Goal: Information Seeking & Learning: Check status

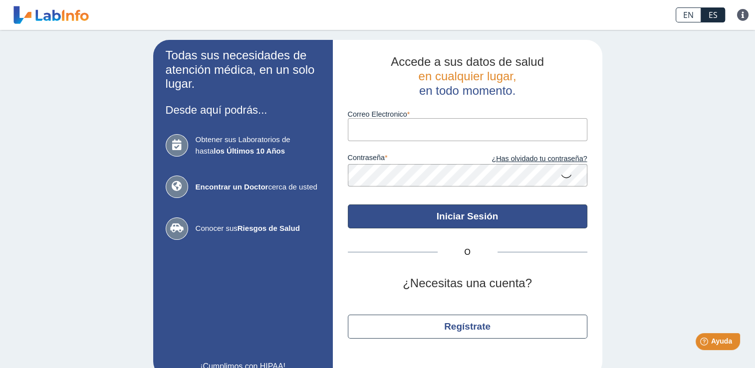
type input "[EMAIL_ADDRESS][DOMAIN_NAME]"
click at [394, 224] on button "Iniciar Sesión" at bounding box center [468, 217] width 240 height 24
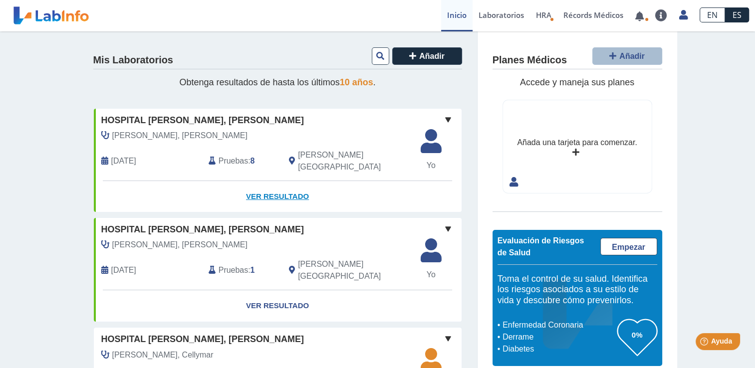
click at [288, 184] on link "Ver Resultado" at bounding box center [278, 196] width 368 height 31
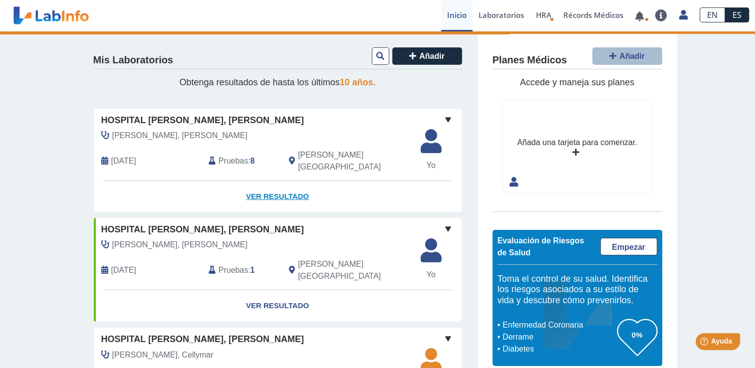
click at [288, 184] on link "Ver Resultado" at bounding box center [278, 196] width 368 height 31
click at [264, 189] on link "Ver Resultado" at bounding box center [278, 196] width 368 height 31
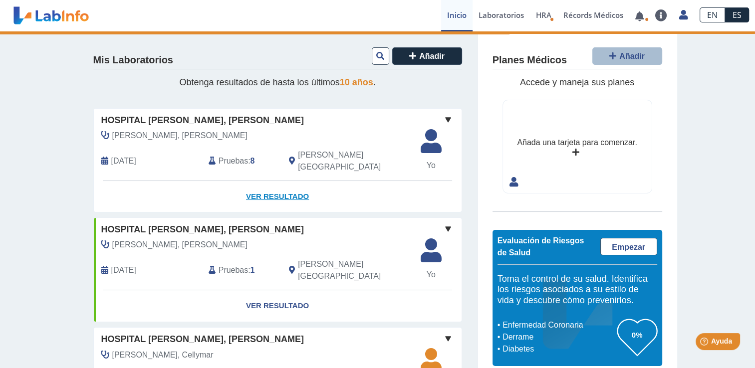
click at [260, 189] on link "Ver Resultado" at bounding box center [278, 196] width 368 height 31
click at [296, 163] on div "[PERSON_NAME], [GEOGRAPHIC_DATA]" at bounding box center [349, 161] width 134 height 24
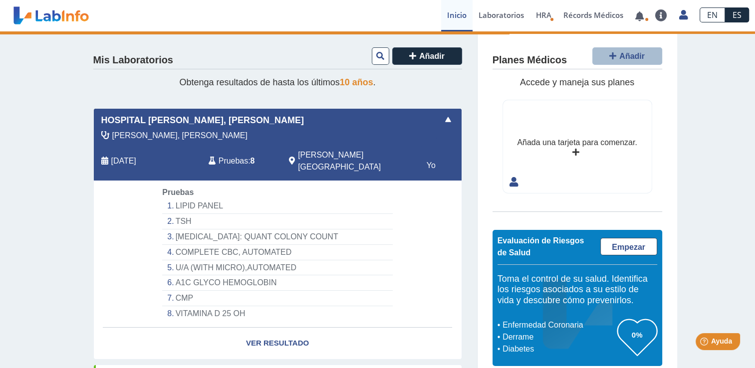
click at [201, 199] on li "LIPID PANEL" at bounding box center [277, 206] width 230 height 15
click at [178, 214] on li "TSH" at bounding box center [277, 221] width 230 height 15
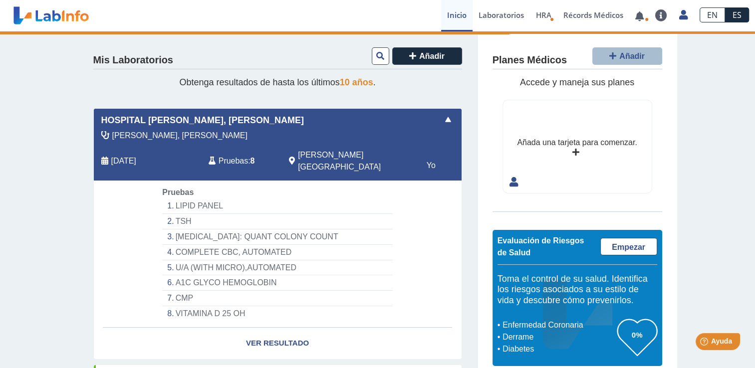
click at [186, 234] on li "URINE CULTURE: QUANT COLONY COUNT" at bounding box center [277, 237] width 230 height 15
click at [185, 248] on li "COMPLETE CBC, AUTOMATED" at bounding box center [277, 252] width 230 height 15
click at [180, 261] on li "U/A (WITH MICRO),AUTOMATED" at bounding box center [277, 268] width 230 height 15
click at [177, 276] on li "A1C GLYCO HEMOGLOBIN" at bounding box center [277, 283] width 230 height 15
click at [178, 291] on li "CMP" at bounding box center [277, 298] width 230 height 15
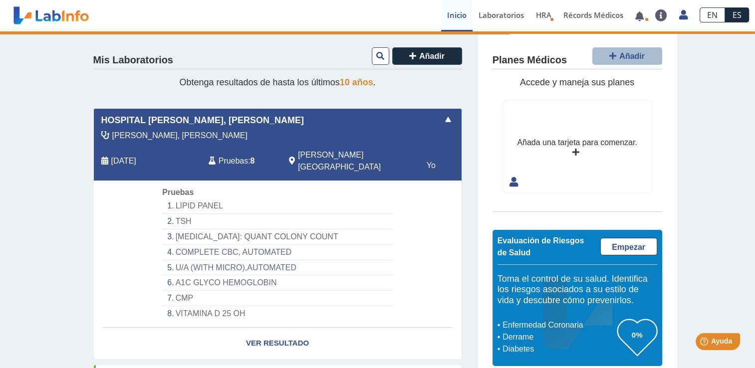
click at [190, 308] on li "VITAMINA D 25 OH" at bounding box center [277, 314] width 230 height 15
click at [164, 141] on span "[PERSON_NAME]" at bounding box center [179, 136] width 135 height 12
click at [189, 115] on span "Hospital [PERSON_NAME][GEOGRAPHIC_DATA]" at bounding box center [202, 120] width 203 height 13
click at [501, 14] on link "Laboratorios" at bounding box center [501, 15] width 57 height 31
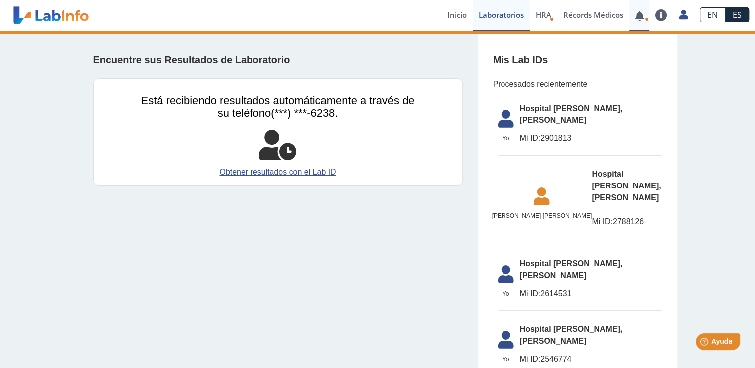
click at [645, 21] on span at bounding box center [640, 15] width 20 height 31
click at [642, 18] on link at bounding box center [640, 15] width 20 height 7
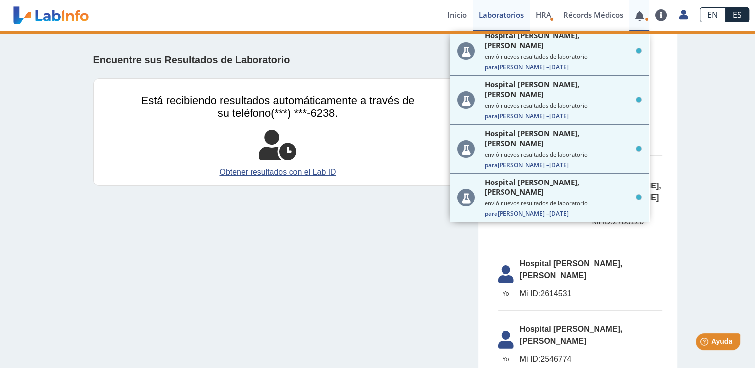
scroll to position [116, 0]
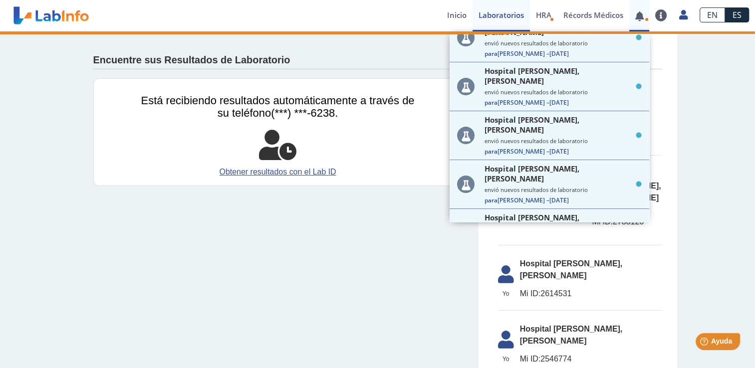
click at [580, 284] on small "envió nuevos resultados de laboratorio" at bounding box center [563, 287] width 157 height 7
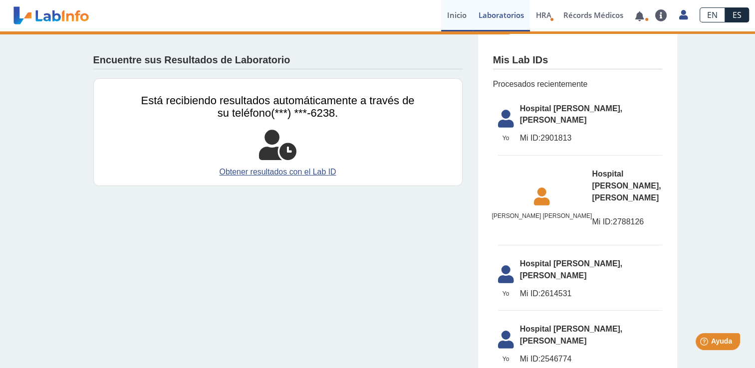
click at [458, 15] on link "Inicio" at bounding box center [456, 15] width 31 height 31
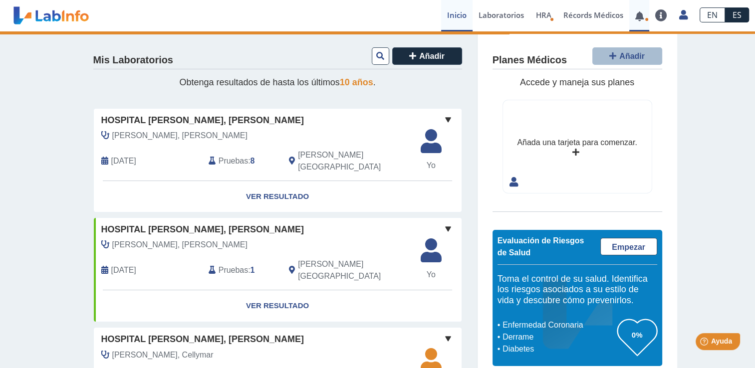
click at [648, 24] on span at bounding box center [640, 15] width 20 height 31
click at [639, 14] on link at bounding box center [640, 15] width 20 height 7
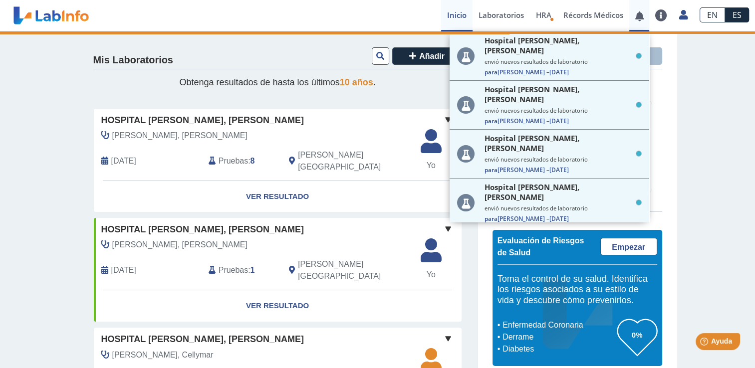
scroll to position [116, 0]
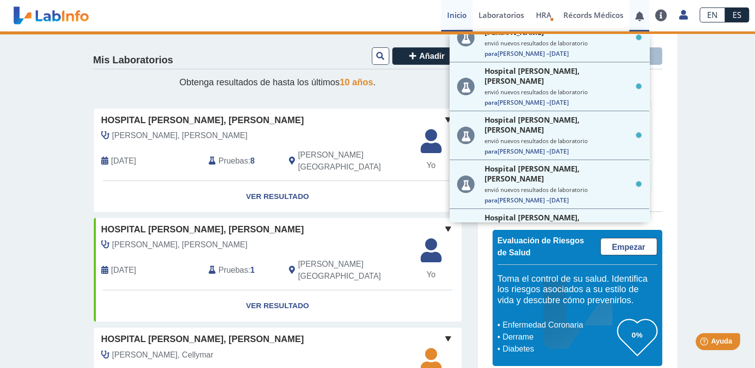
click at [520, 284] on small "envió nuevos resultados de laboratorio" at bounding box center [563, 287] width 157 height 7
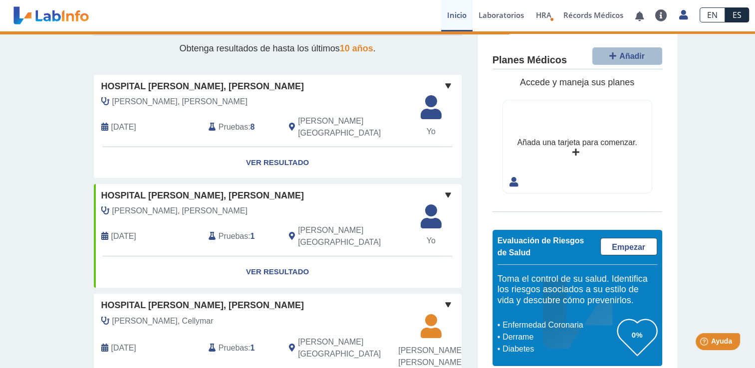
scroll to position [0, 0]
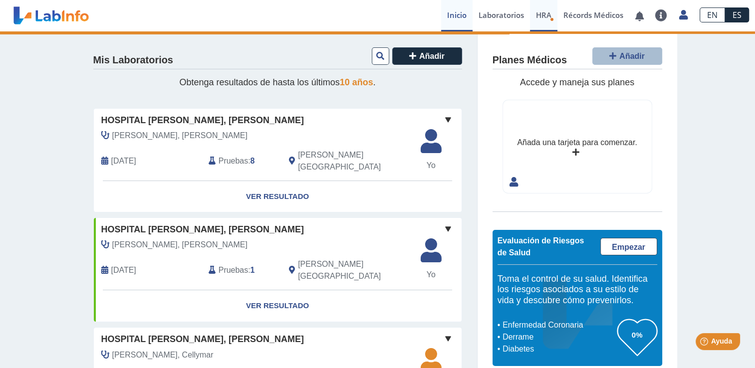
click at [551, 12] on span "HRA" at bounding box center [543, 15] width 15 height 10
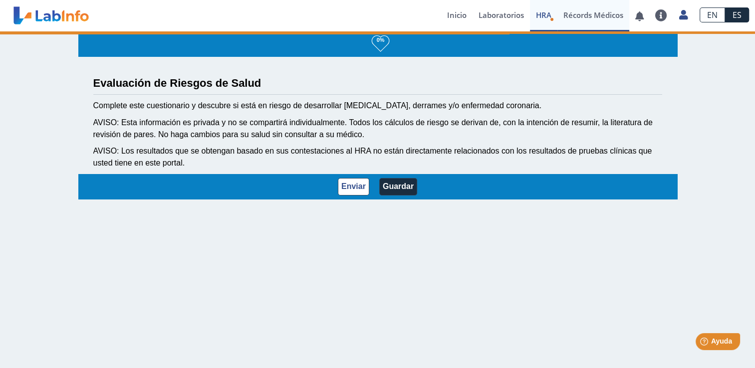
click at [607, 15] on link "Récords Médicos" at bounding box center [594, 15] width 72 height 31
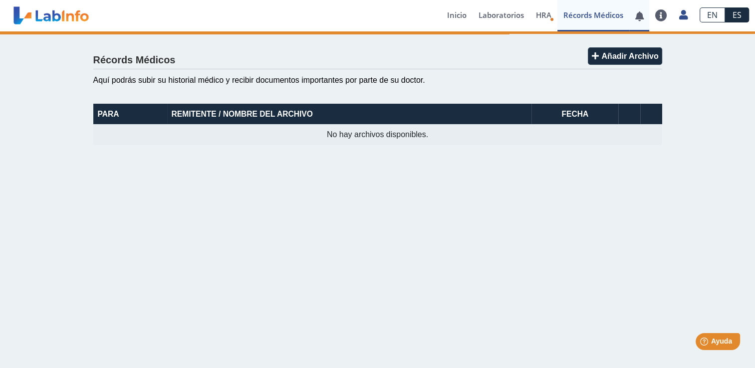
click at [643, 16] on link at bounding box center [640, 15] width 20 height 7
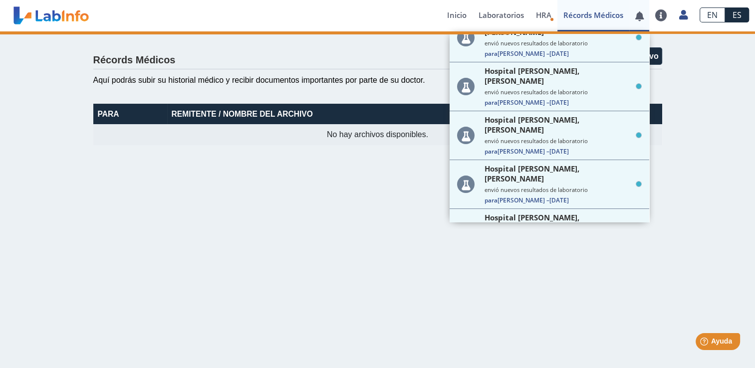
click at [518, 262] on span "Hospital [PERSON_NAME][GEOGRAPHIC_DATA]" at bounding box center [559, 272] width 148 height 20
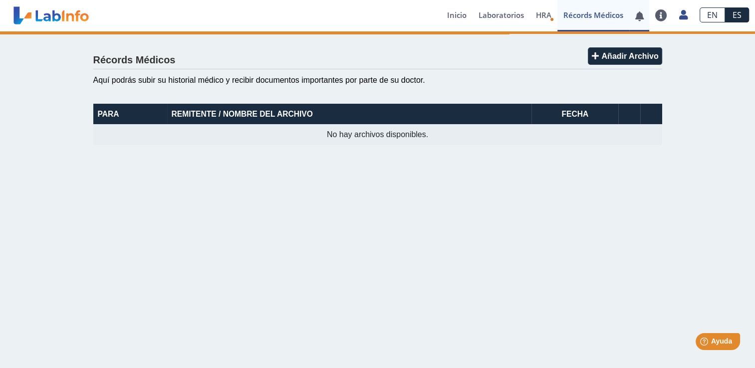
click at [638, 16] on link at bounding box center [640, 15] width 20 height 7
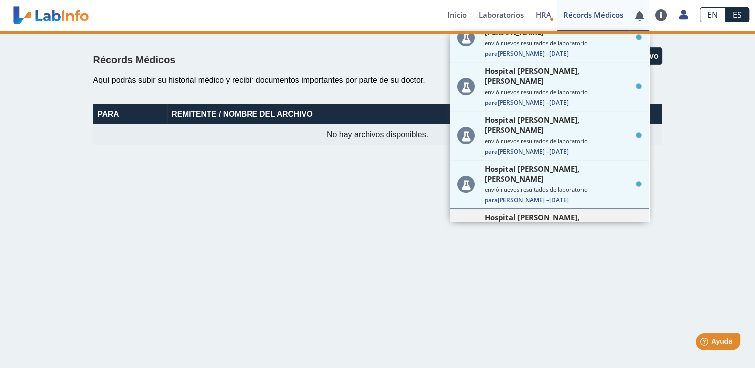
click at [532, 213] on span "Hospital [PERSON_NAME][GEOGRAPHIC_DATA]" at bounding box center [559, 223] width 148 height 20
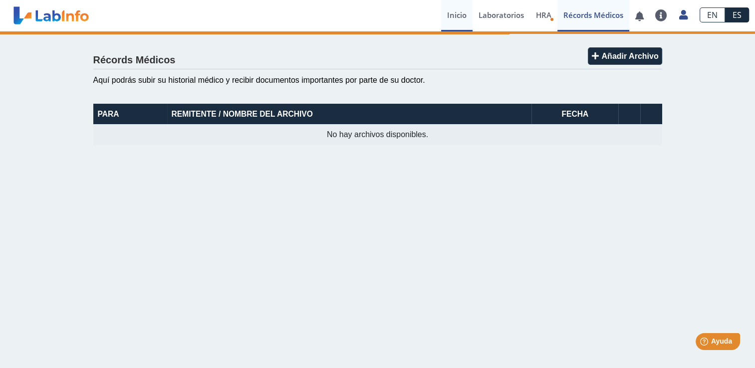
click at [457, 23] on link "Inicio" at bounding box center [456, 15] width 31 height 31
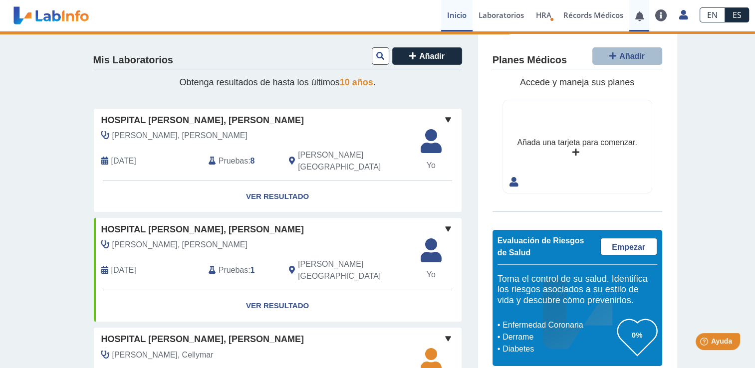
click at [643, 12] on link at bounding box center [640, 15] width 20 height 7
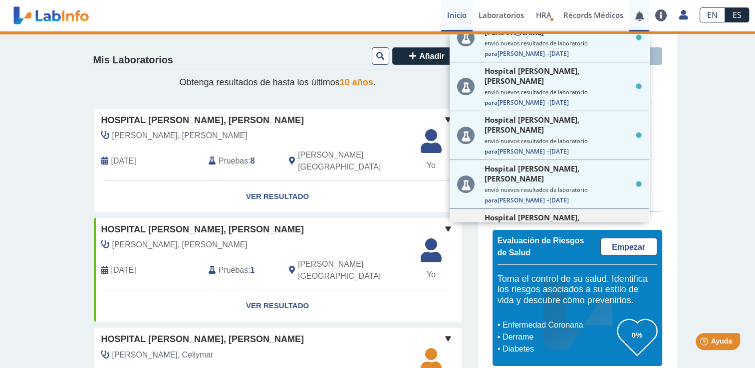
click at [505, 245] on span "Para Maria R. – 6 oct 2025" at bounding box center [563, 249] width 157 height 8
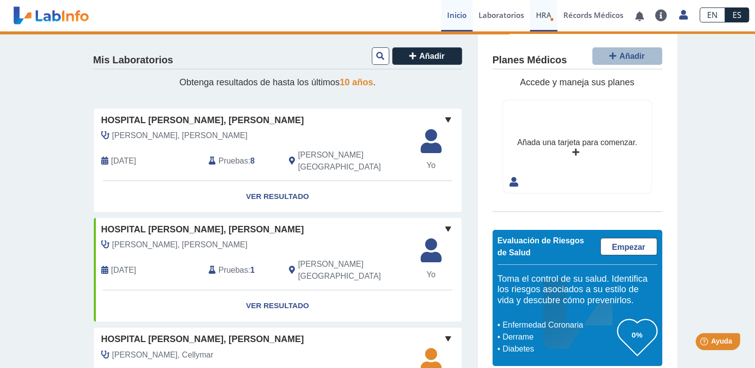
click at [548, 9] on link "HRA Evaluación de Riesgos de Salud" at bounding box center [543, 15] width 27 height 31
click at [541, 3] on link "HRA Evaluación de Riesgos de Salud" at bounding box center [543, 15] width 27 height 31
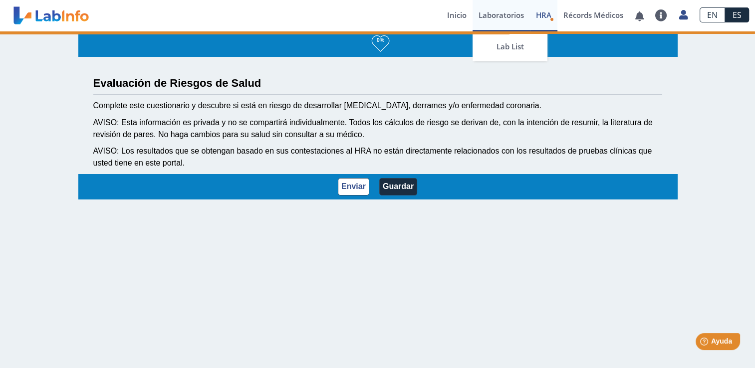
click at [500, 17] on link "Laboratorios" at bounding box center [501, 15] width 57 height 31
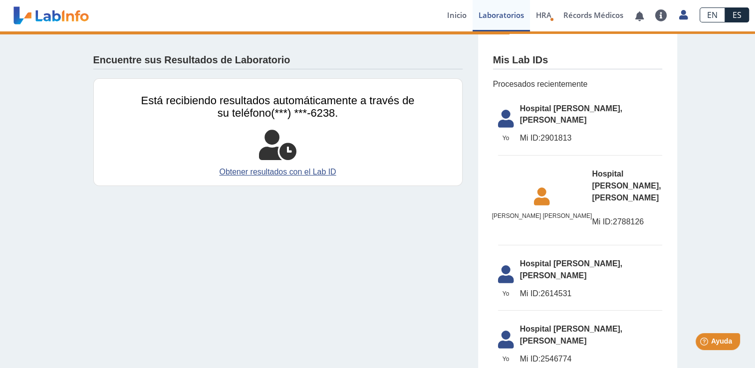
scroll to position [116, 0]
click at [524, 134] on span "Mi ID:" at bounding box center [530, 138] width 21 height 8
click at [527, 109] on span "Hospital [PERSON_NAME][GEOGRAPHIC_DATA]" at bounding box center [591, 115] width 142 height 24
click at [592, 168] on span "Hospital [PERSON_NAME][GEOGRAPHIC_DATA]" at bounding box center [627, 186] width 70 height 36
click at [509, 110] on icon at bounding box center [506, 122] width 28 height 24
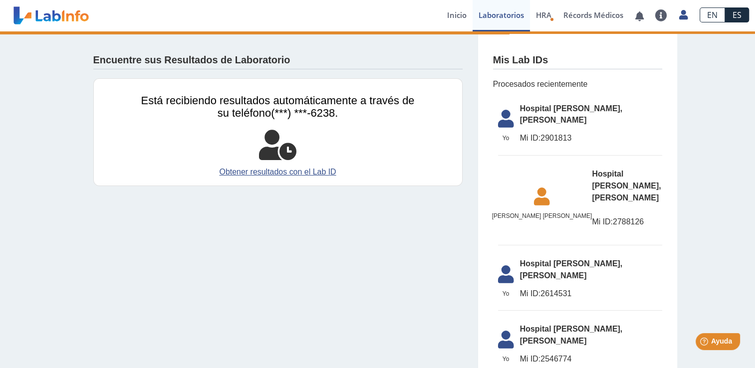
click at [499, 114] on icon at bounding box center [506, 122] width 28 height 24
click at [535, 109] on span "Hospital [PERSON_NAME][GEOGRAPHIC_DATA]" at bounding box center [591, 115] width 142 height 24
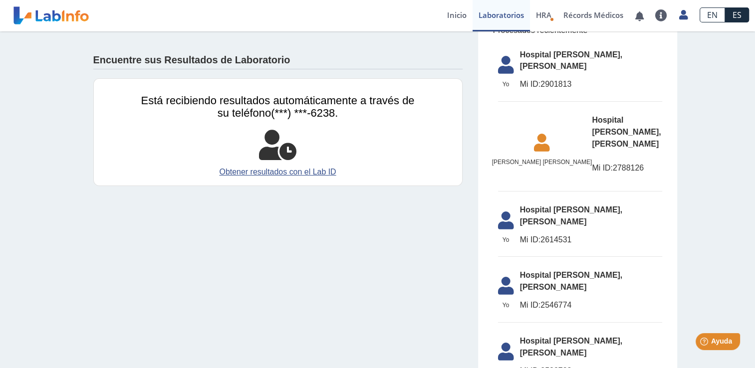
scroll to position [0, 0]
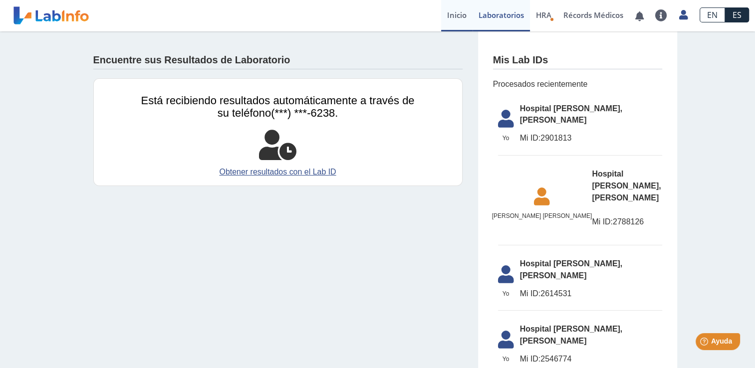
click at [454, 16] on link "Inicio" at bounding box center [456, 15] width 31 height 31
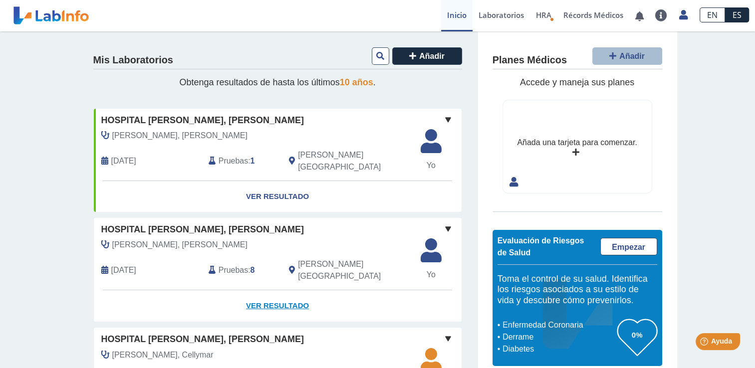
click at [283, 291] on link "Ver Resultado" at bounding box center [278, 306] width 368 height 31
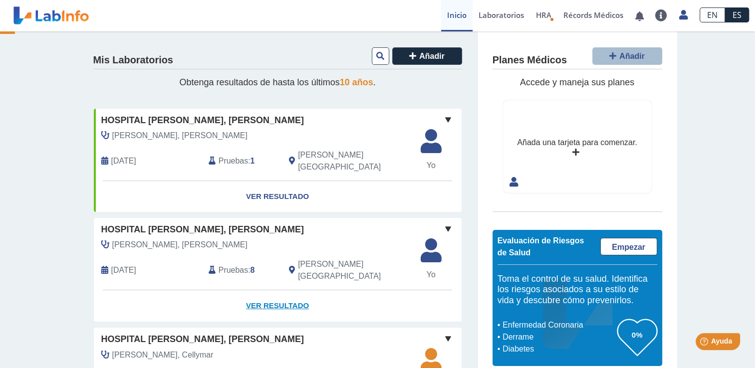
click at [283, 291] on link "Ver Resultado" at bounding box center [278, 306] width 368 height 31
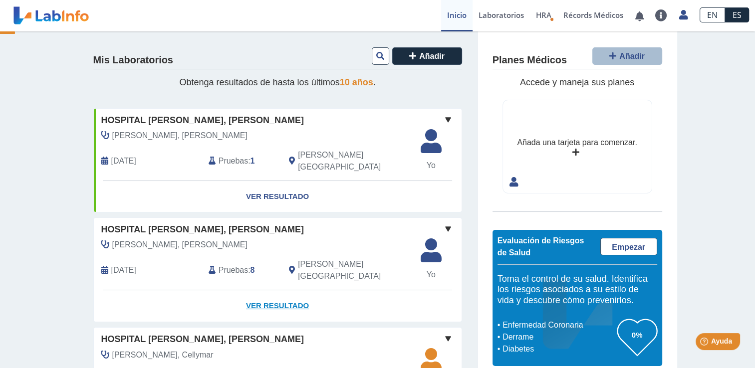
click at [283, 291] on link "Ver Resultado" at bounding box center [278, 306] width 368 height 31
click at [260, 259] on div "Pruebas : 8" at bounding box center [241, 271] width 80 height 24
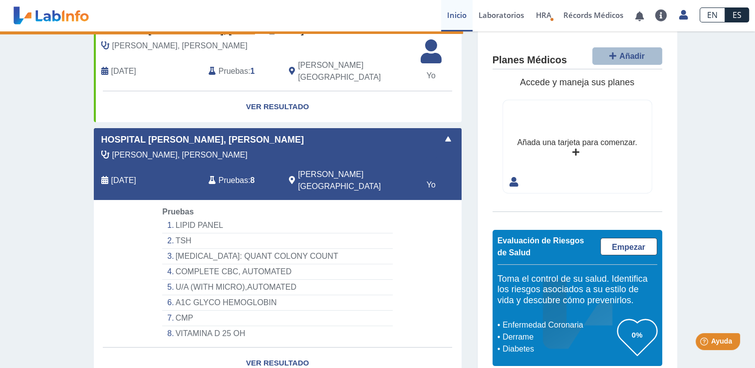
scroll to position [92, 0]
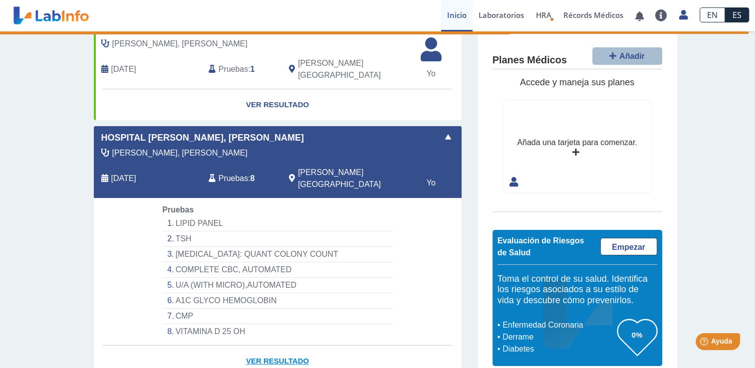
click at [280, 346] on link "Ver Resultado" at bounding box center [278, 361] width 368 height 31
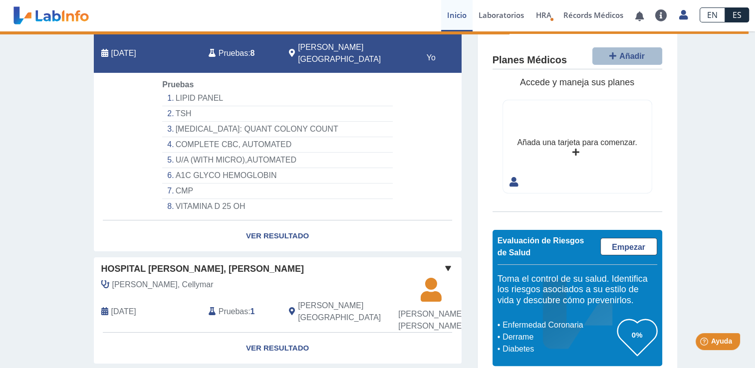
scroll to position [212, 0]
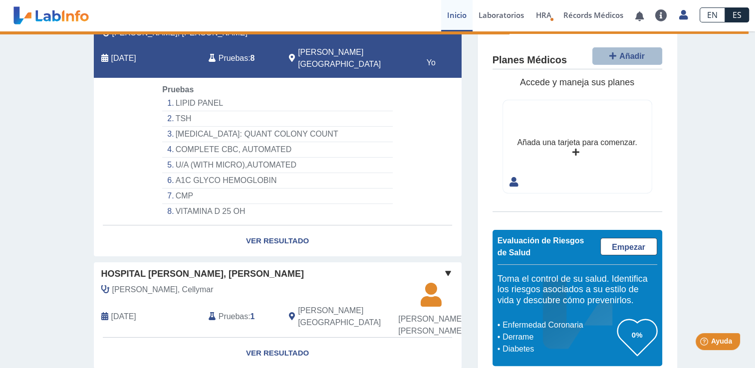
click at [133, 52] on span "[DATE]" at bounding box center [123, 58] width 25 height 12
click at [229, 52] on span "Pruebas" at bounding box center [233, 58] width 29 height 12
click at [307, 46] on span "[PERSON_NAME], [GEOGRAPHIC_DATA]" at bounding box center [353, 58] width 110 height 24
click at [429, 57] on span "Yo" at bounding box center [431, 63] width 33 height 12
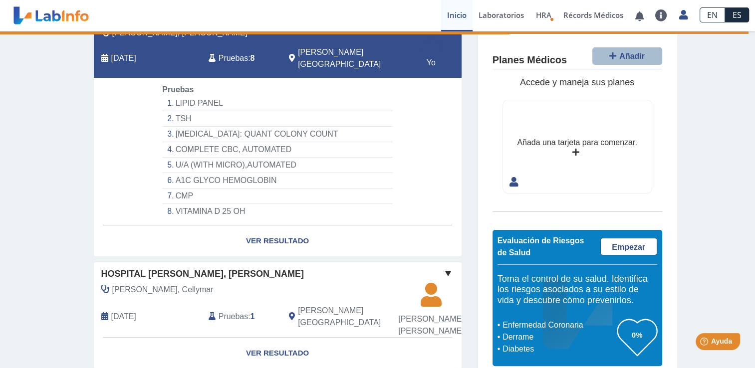
click at [203, 96] on li "LIPID PANEL" at bounding box center [277, 103] width 230 height 15
click at [171, 111] on li "TSH" at bounding box center [277, 118] width 230 height 15
click at [181, 158] on li "U/A (WITH MICRO),AUTOMATED" at bounding box center [277, 165] width 230 height 15
click at [178, 189] on li "CMP" at bounding box center [277, 196] width 230 height 15
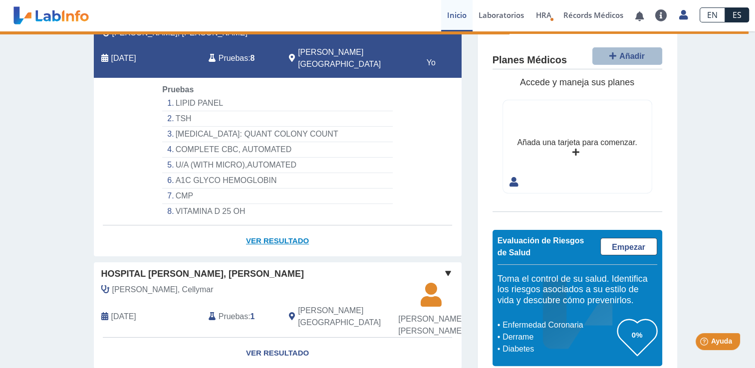
click at [281, 226] on link "Ver Resultado" at bounding box center [278, 241] width 368 height 31
click at [640, 15] on link at bounding box center [640, 15] width 20 height 7
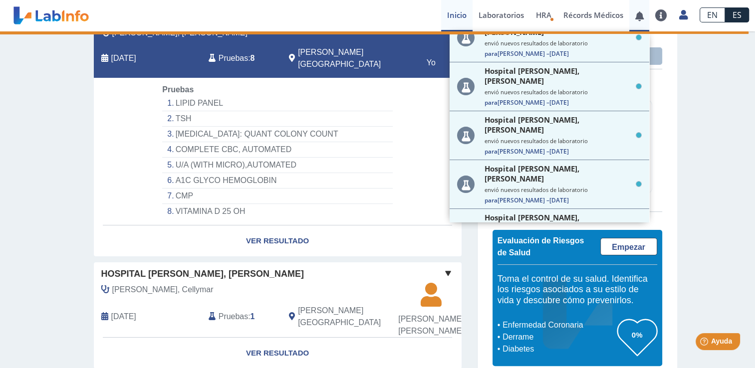
click at [640, 15] on link at bounding box center [640, 15] width 20 height 7
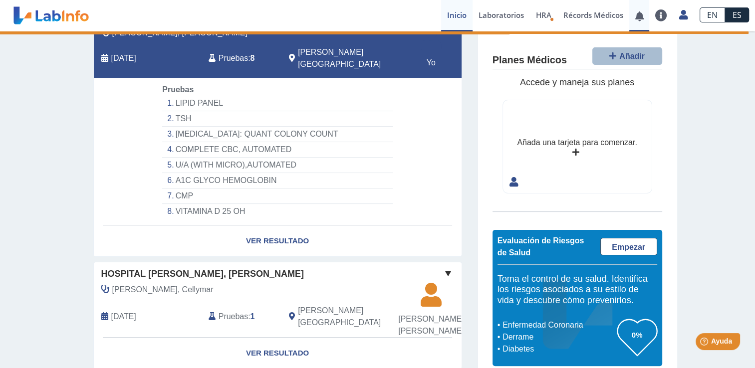
scroll to position [0, 0]
click at [640, 15] on link at bounding box center [640, 15] width 20 height 7
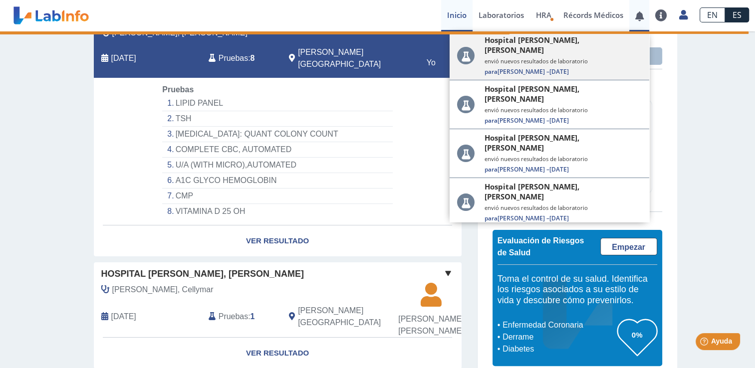
click at [537, 57] on small "envió nuevos resultados de laboratorio" at bounding box center [563, 60] width 157 height 7
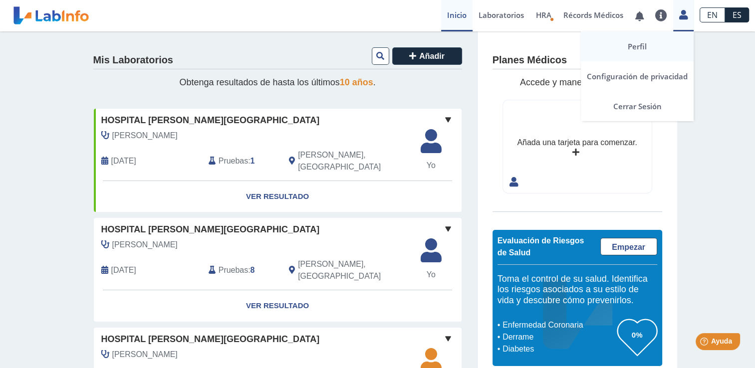
click at [645, 44] on link "Perfil" at bounding box center [637, 46] width 113 height 30
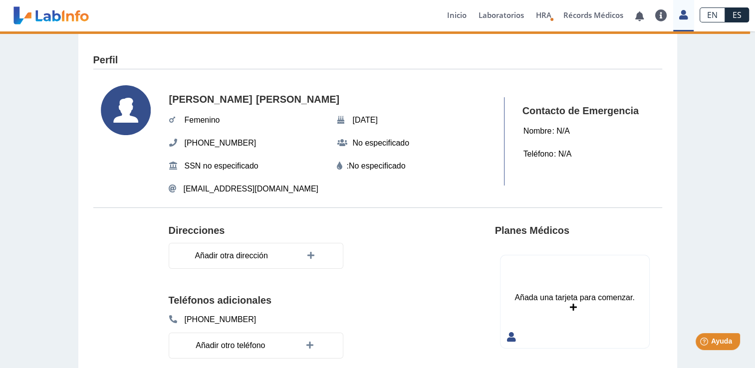
click at [638, 20] on link at bounding box center [640, 15] width 20 height 7
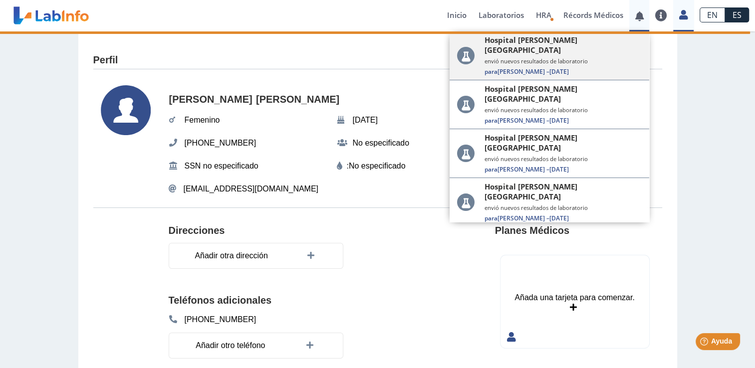
click at [582, 57] on small "envió nuevos resultados de laboratorio" at bounding box center [563, 60] width 157 height 7
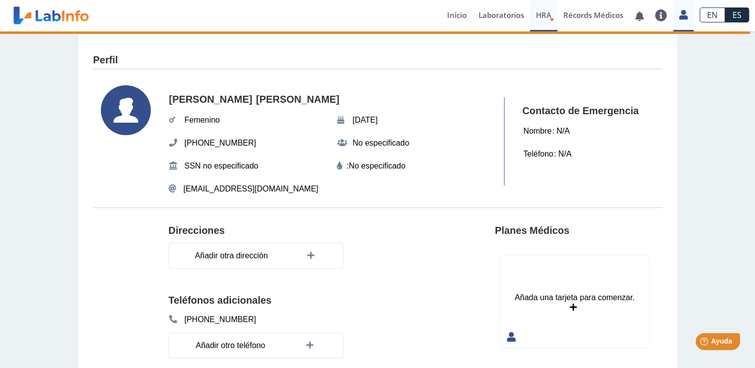
click at [545, 13] on span "HRA" at bounding box center [543, 15] width 15 height 10
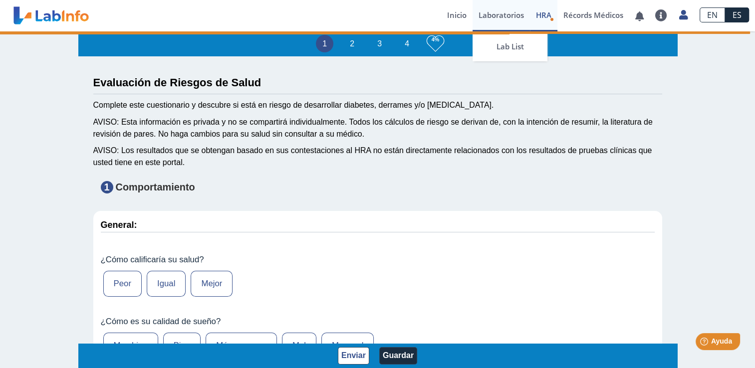
click at [506, 16] on link "Laboratorios" at bounding box center [501, 15] width 57 height 31
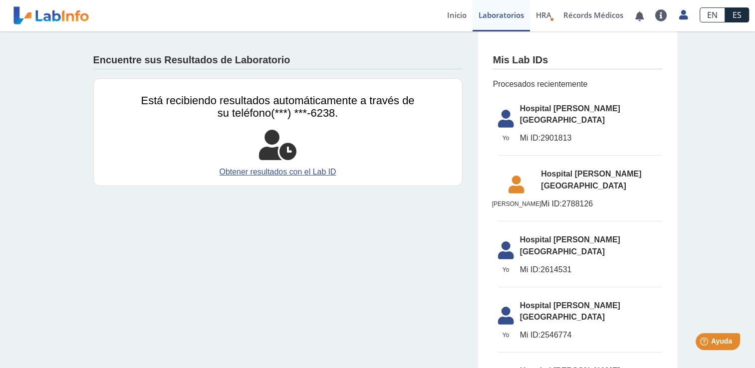
click at [569, 106] on span "Hospital [PERSON_NAME][GEOGRAPHIC_DATA]" at bounding box center [591, 115] width 142 height 24
click at [537, 115] on span "Hospital [PERSON_NAME][GEOGRAPHIC_DATA]" at bounding box center [591, 115] width 142 height 24
click at [515, 110] on icon at bounding box center [506, 122] width 28 height 24
click at [500, 110] on icon at bounding box center [506, 122] width 28 height 24
click at [492, 111] on icon at bounding box center [506, 122] width 28 height 24
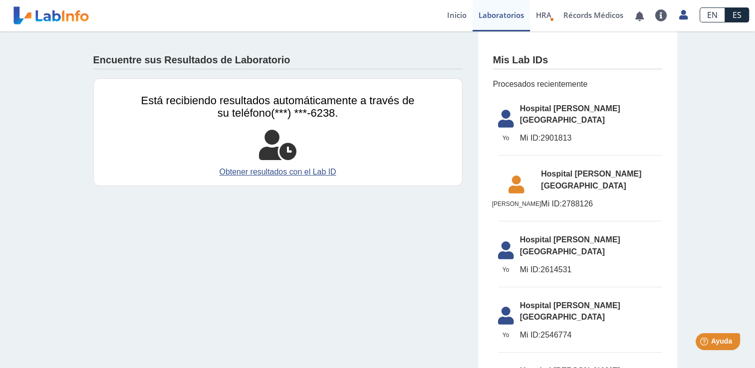
click at [509, 87] on span "Procesados recientemente" at bounding box center [577, 84] width 169 height 12
click at [511, 80] on span "Procesados recientemente" at bounding box center [577, 84] width 169 height 12
click at [528, 120] on li "Yo Yo Hospital Dr. Pila, Ponce Mi ID: 2901813" at bounding box center [580, 127] width 164 height 58
click at [533, 134] on span "Mi ID:" at bounding box center [530, 138] width 21 height 8
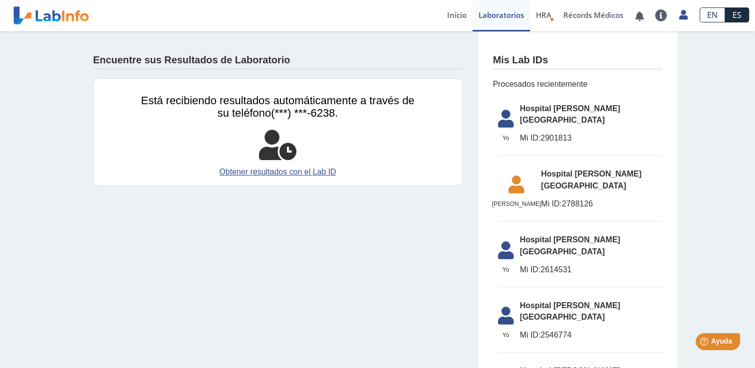
click at [543, 109] on span "Hospital [PERSON_NAME][GEOGRAPHIC_DATA]" at bounding box center [591, 115] width 142 height 24
click at [274, 173] on link "Obtener resultados con el Lab ID" at bounding box center [278, 172] width 274 height 12
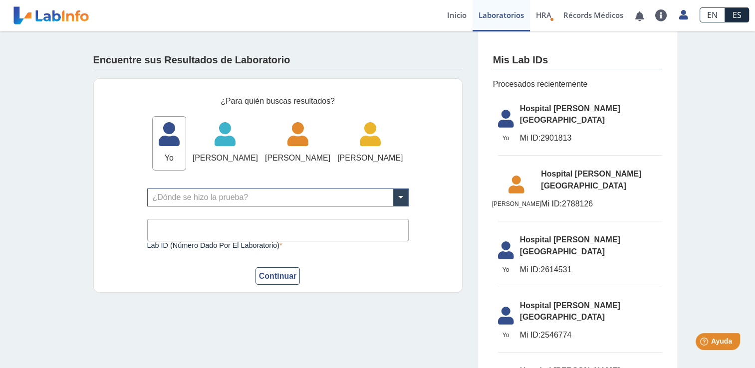
click at [184, 158] on span "Yo" at bounding box center [169, 158] width 33 height 12
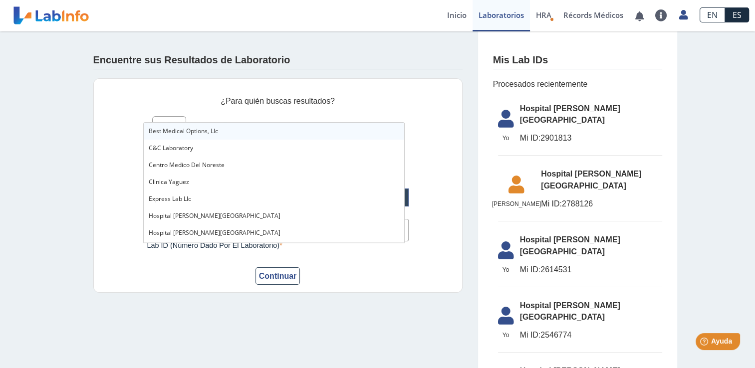
click at [396, 206] on span at bounding box center [400, 197] width 15 height 17
click at [210, 219] on span "Hospital [PERSON_NAME][GEOGRAPHIC_DATA]" at bounding box center [215, 216] width 132 height 8
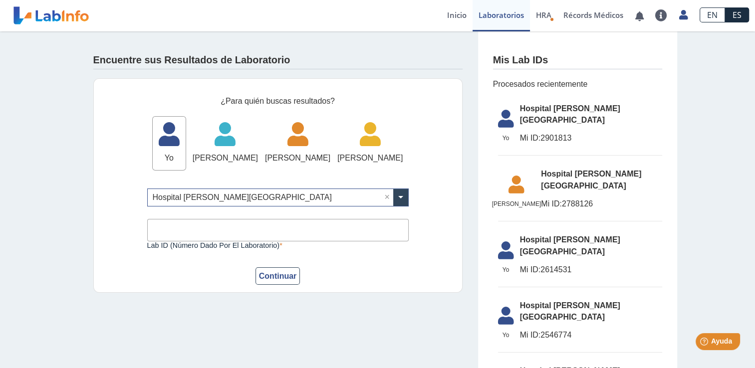
click at [183, 242] on input "Lab ID (número dado por el laboratorio)" at bounding box center [278, 230] width 262 height 22
type input "2901813"
click at [286, 285] on button "Continuar" at bounding box center [278, 276] width 45 height 17
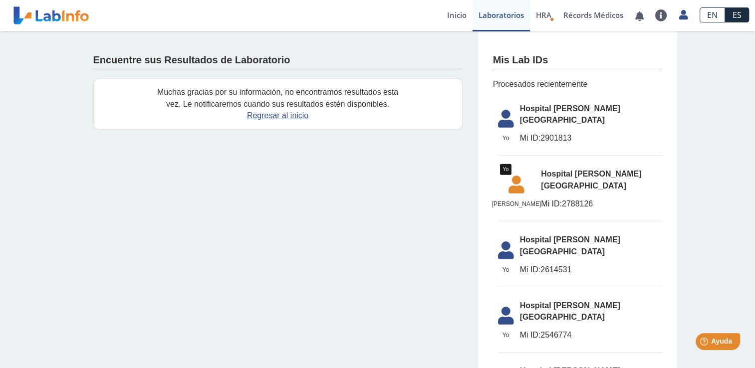
click at [504, 110] on icon at bounding box center [506, 122] width 28 height 24
click at [531, 113] on span "Hospital [PERSON_NAME][GEOGRAPHIC_DATA]" at bounding box center [591, 115] width 142 height 24
click at [529, 119] on li "Yo Yo Hospital Dr. Pila, Ponce Mi ID: 2901813" at bounding box center [580, 127] width 164 height 58
click at [292, 113] on link "Regresar al inicio" at bounding box center [277, 115] width 61 height 8
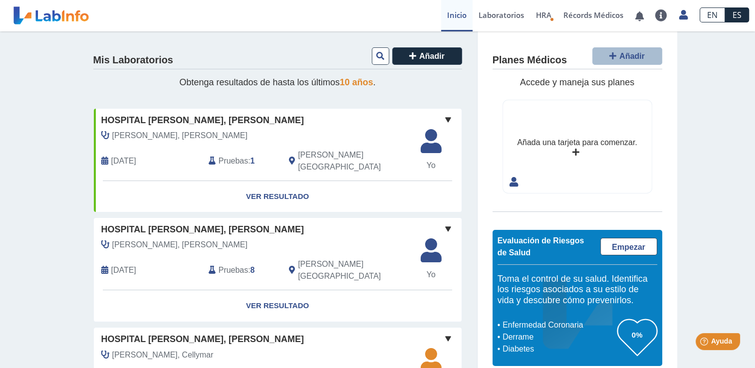
click at [219, 265] on span "Pruebas" at bounding box center [233, 271] width 29 height 12
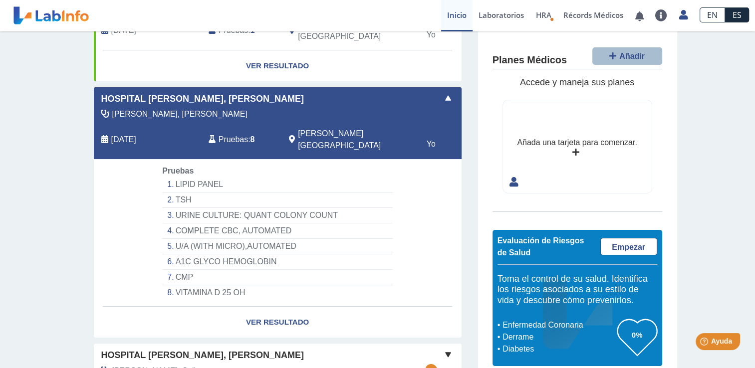
scroll to position [141, 0]
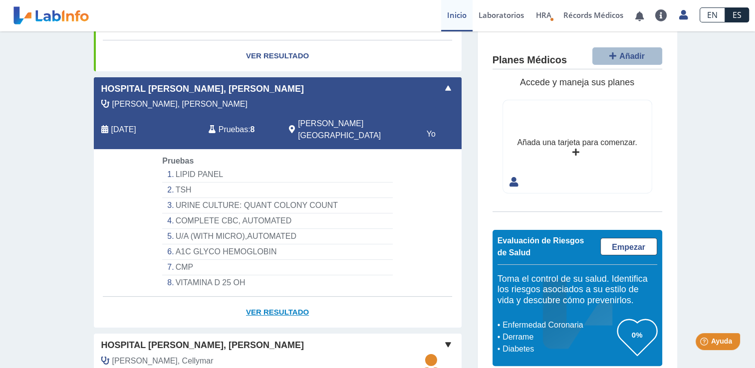
click at [277, 297] on link "Ver Resultado" at bounding box center [278, 312] width 368 height 31
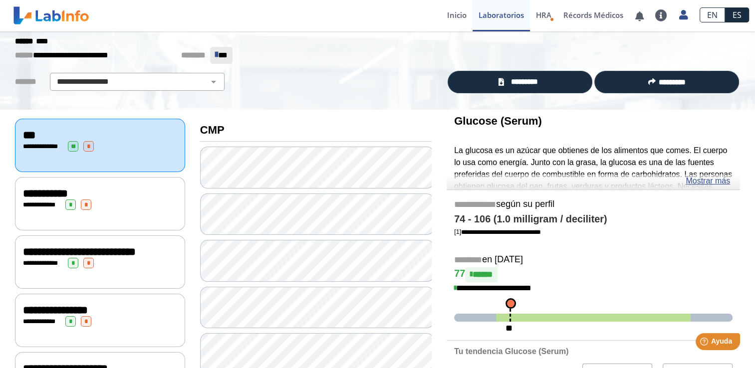
scroll to position [41, 0]
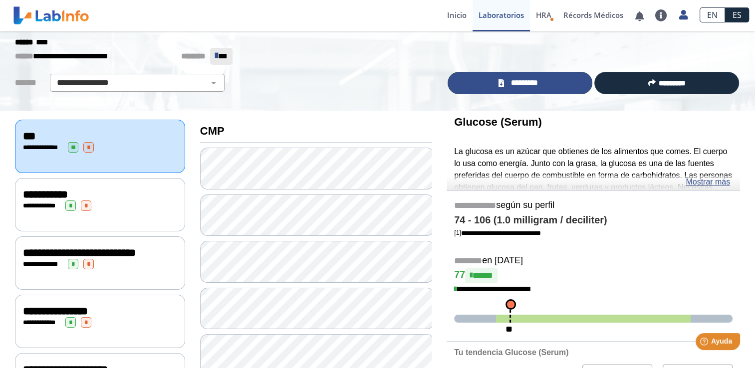
click at [507, 78] on span "*********" at bounding box center [524, 82] width 34 height 11
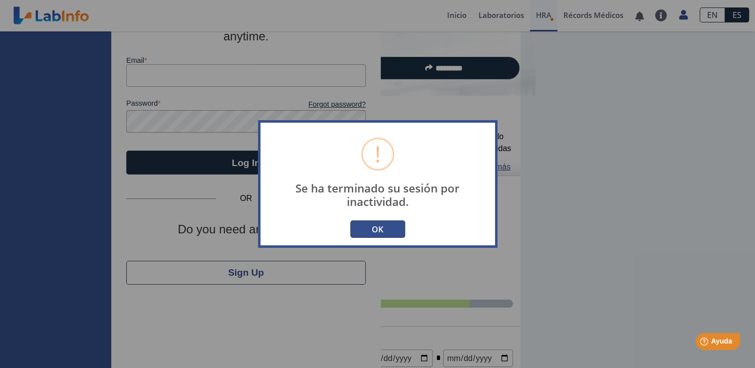
type input "[EMAIL_ADDRESS][DOMAIN_NAME]"
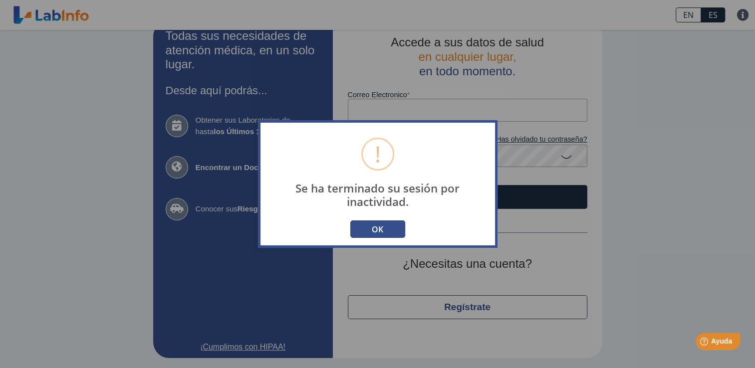
scroll to position [19, 0]
click at [375, 223] on button "OK" at bounding box center [377, 229] width 55 height 17
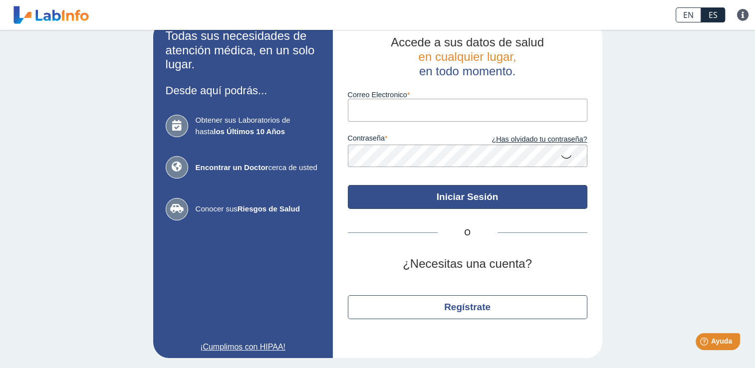
click at [401, 196] on button "Iniciar Sesión" at bounding box center [468, 197] width 240 height 24
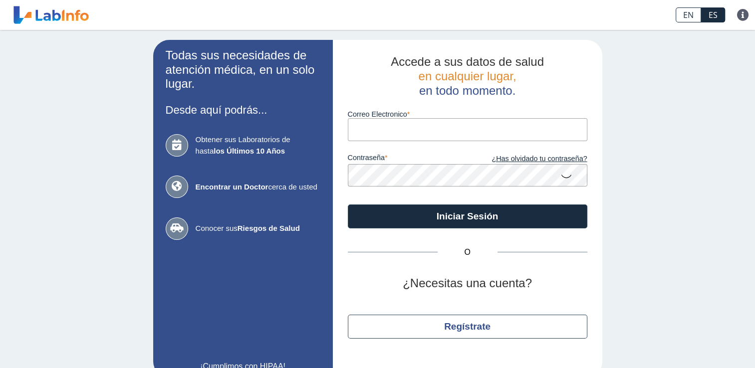
type input "[EMAIL_ADDRESS][DOMAIN_NAME]"
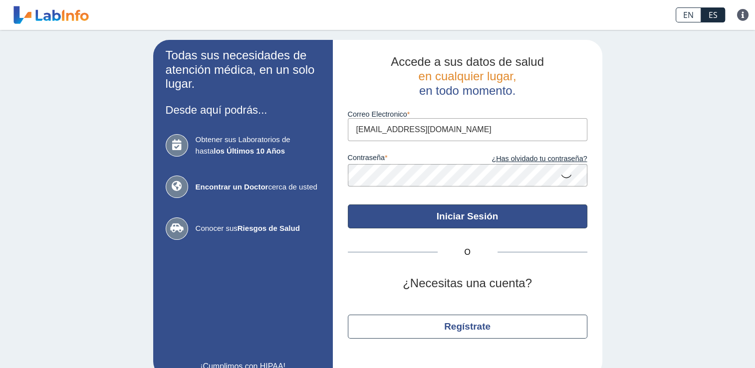
click at [397, 219] on button "Iniciar Sesión" at bounding box center [468, 217] width 240 height 24
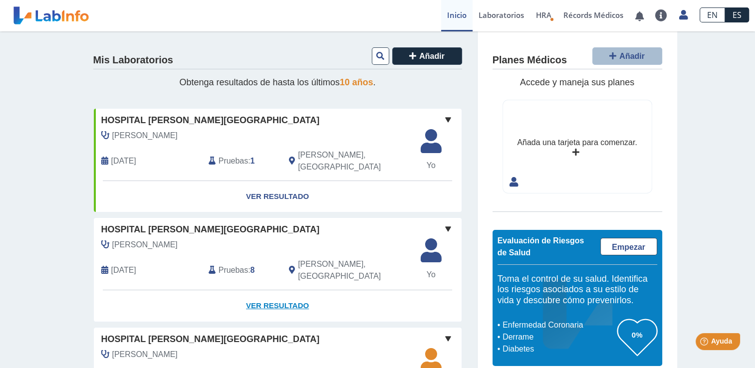
click at [253, 291] on link "Ver Resultado" at bounding box center [278, 306] width 368 height 31
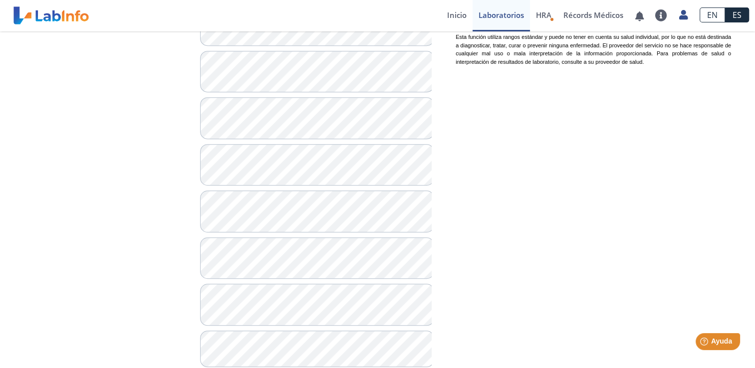
scroll to position [769, 0]
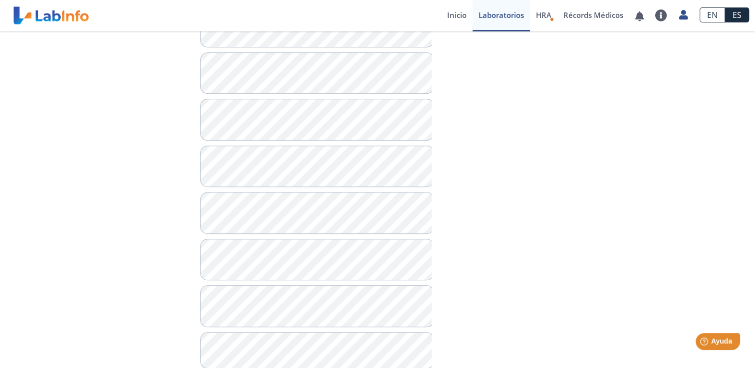
scroll to position [751, 0]
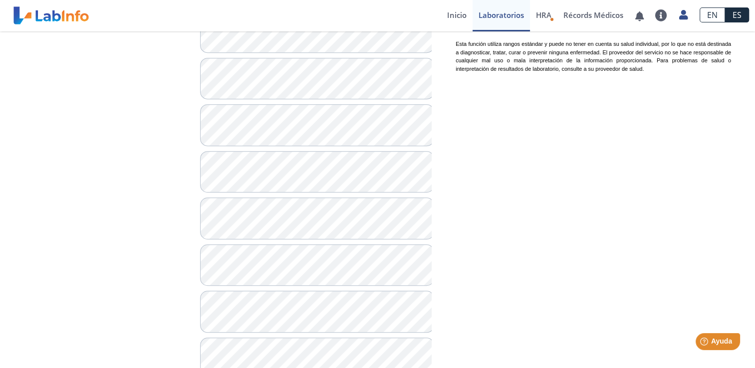
scroll to position [743, 0]
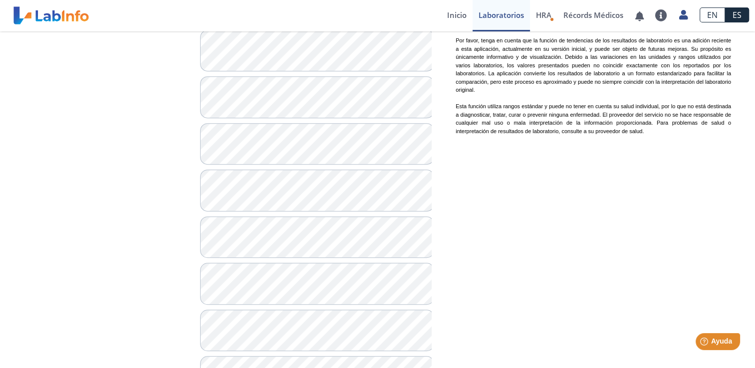
scroll to position [673, 0]
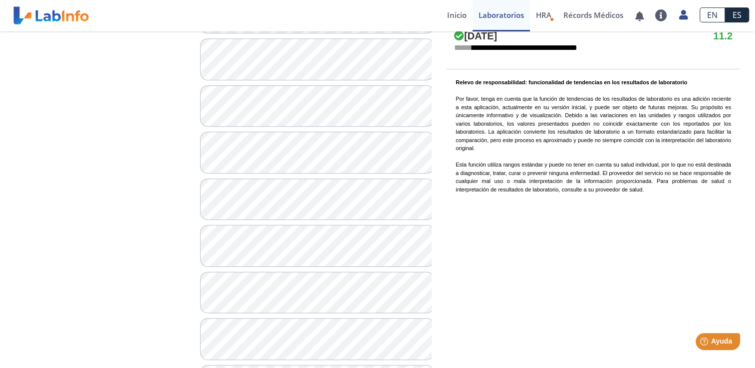
scroll to position [603, 0]
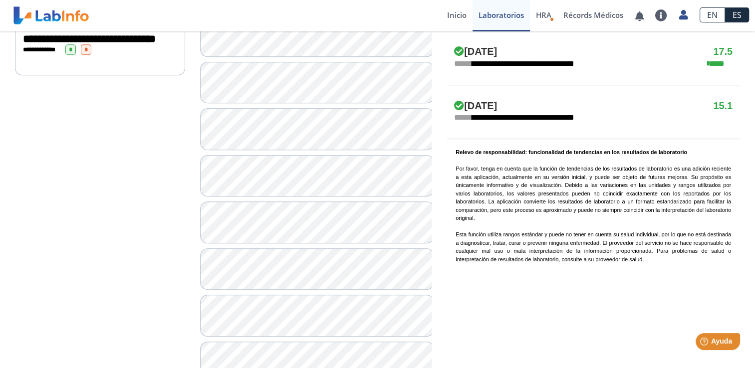
scroll to position [547, 0]
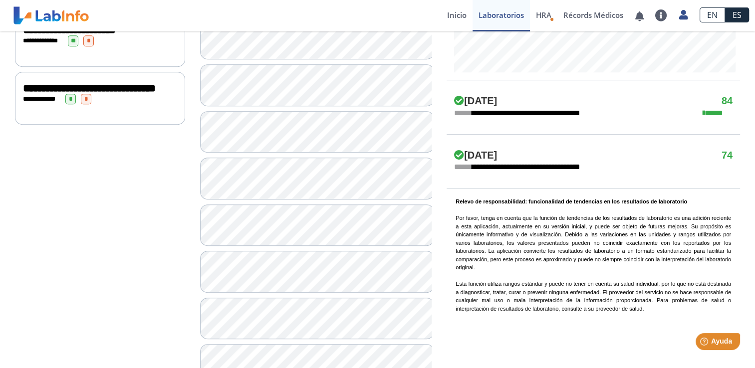
scroll to position [499, 0]
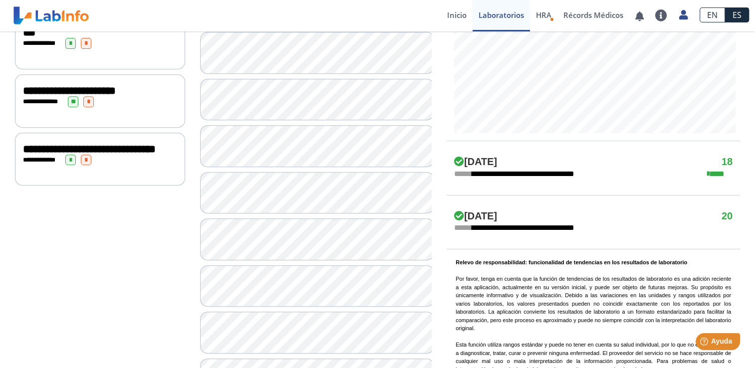
scroll to position [454, 0]
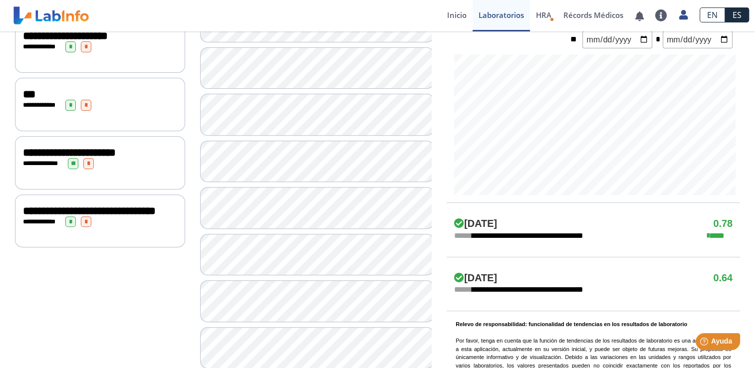
scroll to position [375, 0]
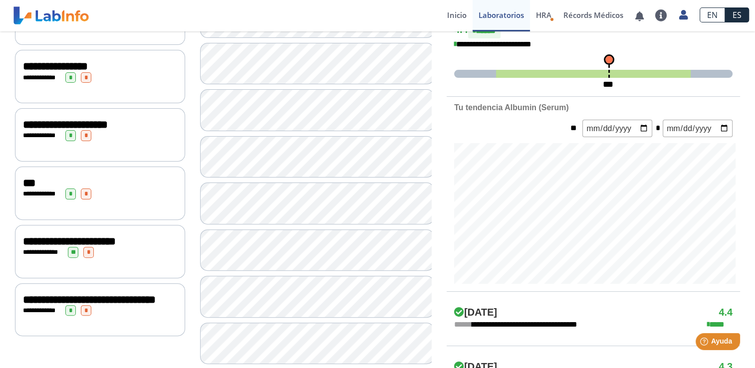
scroll to position [284, 0]
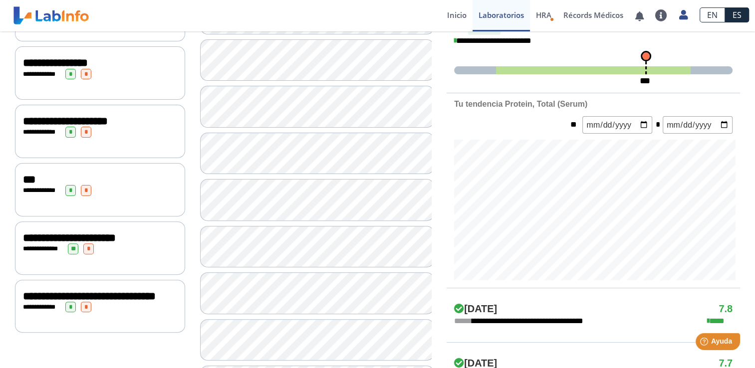
scroll to position [286, 0]
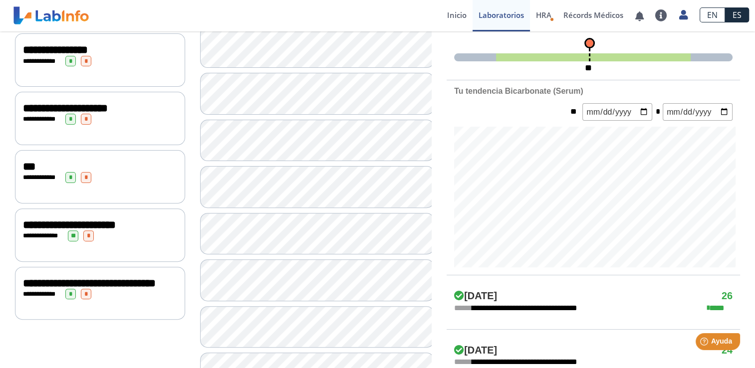
scroll to position [302, 0]
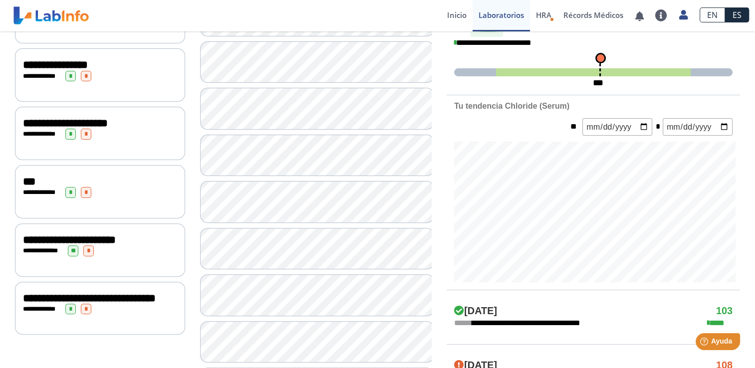
scroll to position [286, 0]
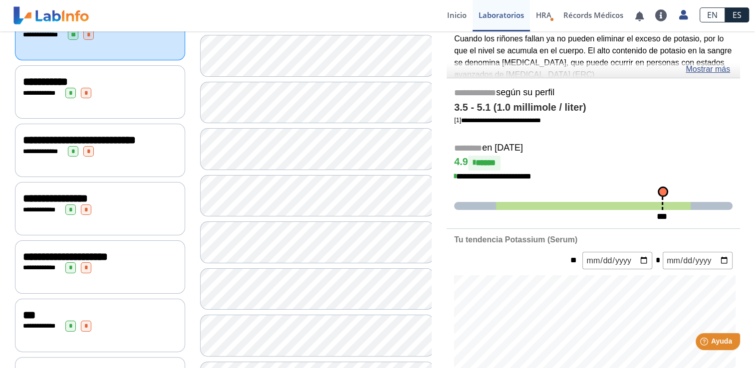
scroll to position [152, 0]
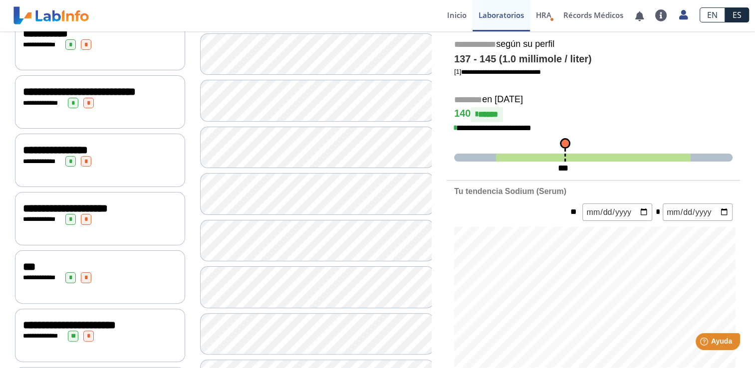
scroll to position [196, 0]
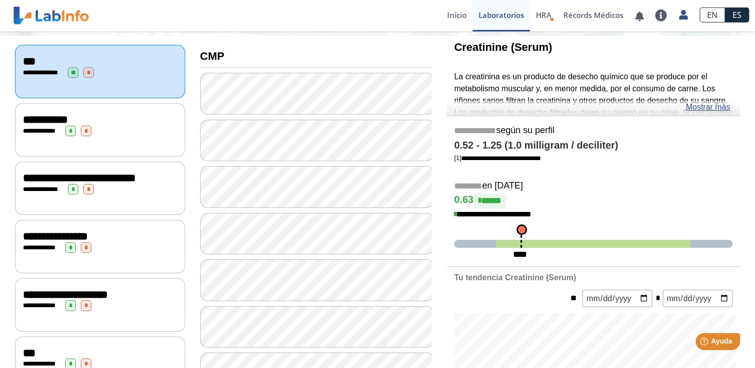
scroll to position [114, 0]
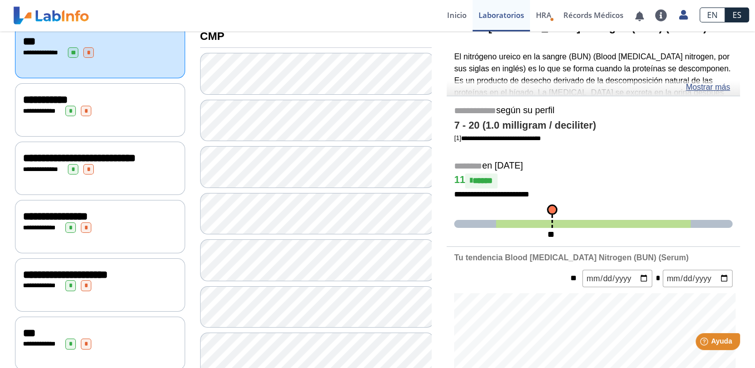
scroll to position [135, 0]
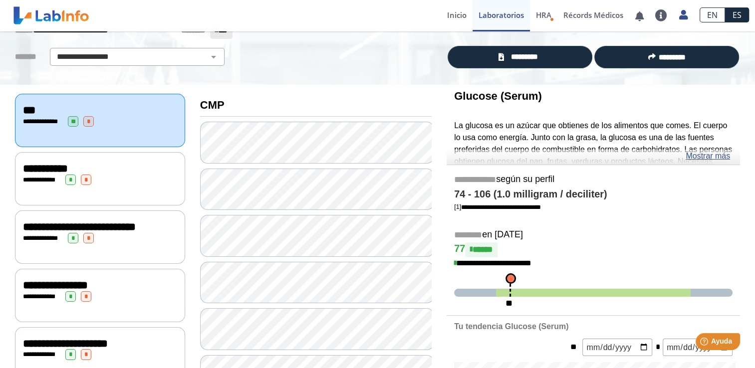
scroll to position [73, 0]
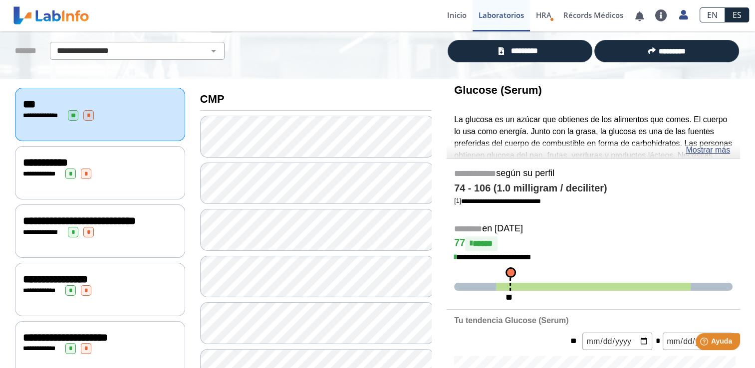
click at [130, 169] on div "**********" at bounding box center [100, 174] width 154 height 10
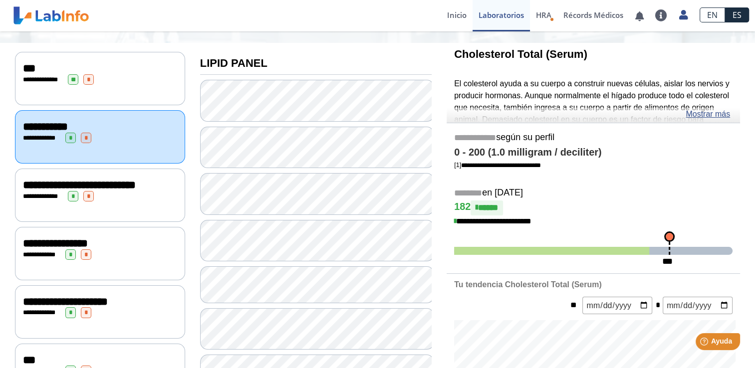
scroll to position [106, 0]
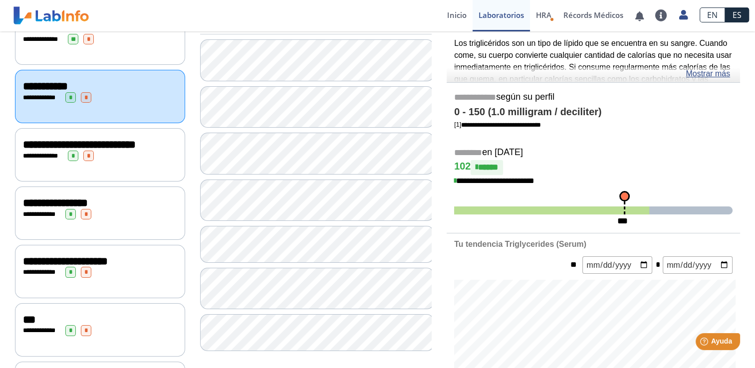
scroll to position [151, 0]
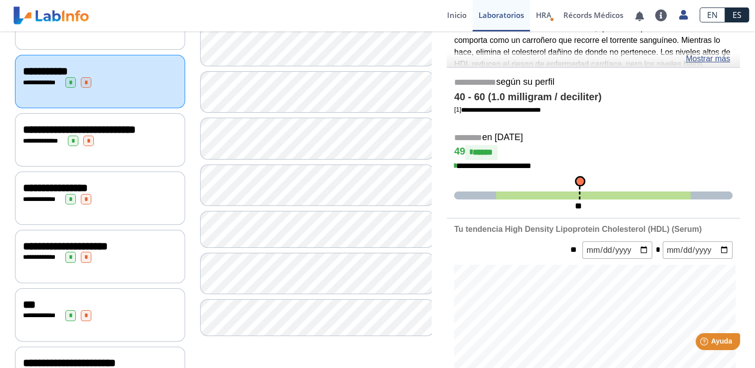
scroll to position [164, 0]
click at [563, 150] on h4 "49 ******" at bounding box center [593, 153] width 279 height 15
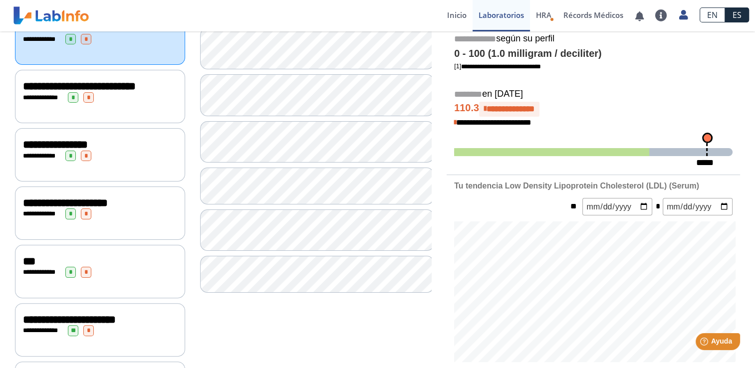
scroll to position [207, 0]
click at [643, 151] on span at bounding box center [551, 153] width 195 height 8
click at [621, 150] on span at bounding box center [551, 153] width 195 height 8
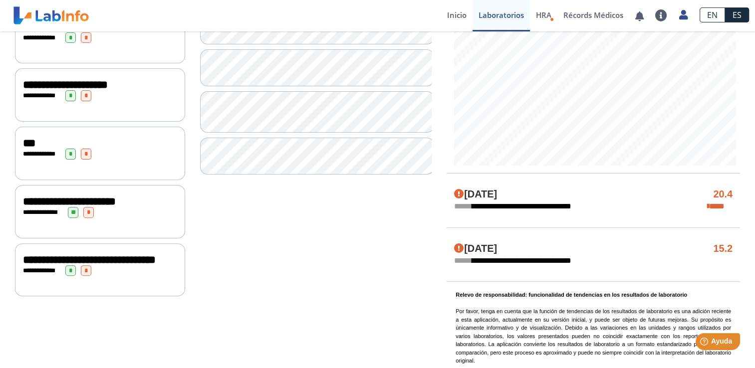
scroll to position [329, 0]
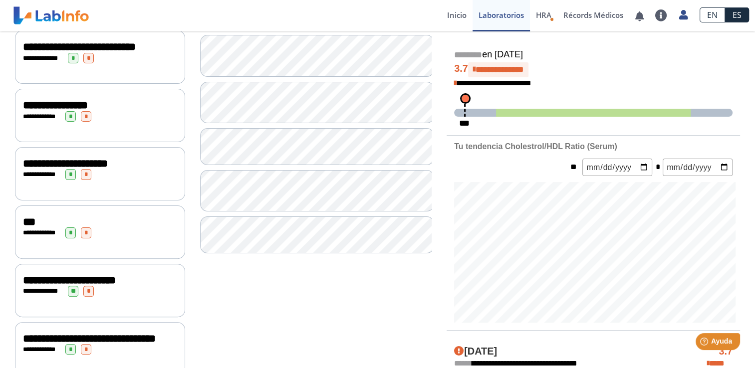
scroll to position [255, 0]
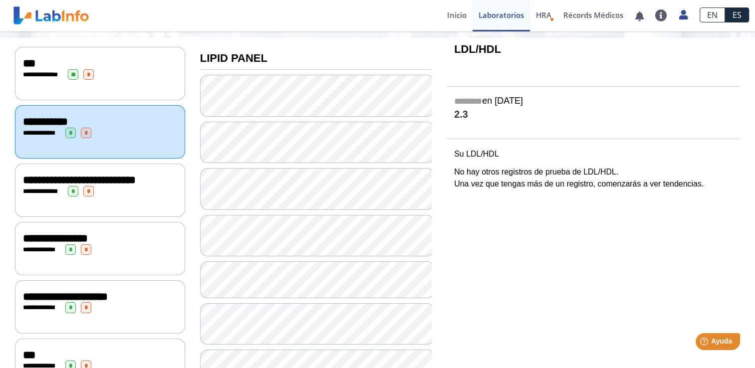
scroll to position [114, 0]
click at [99, 197] on div "**********" at bounding box center [100, 191] width 154 height 10
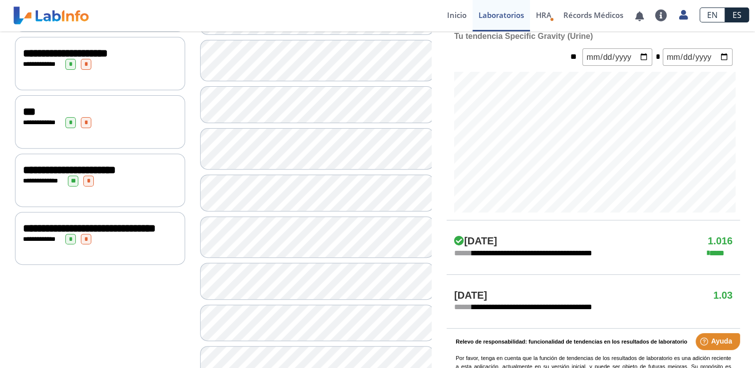
scroll to position [358, 0]
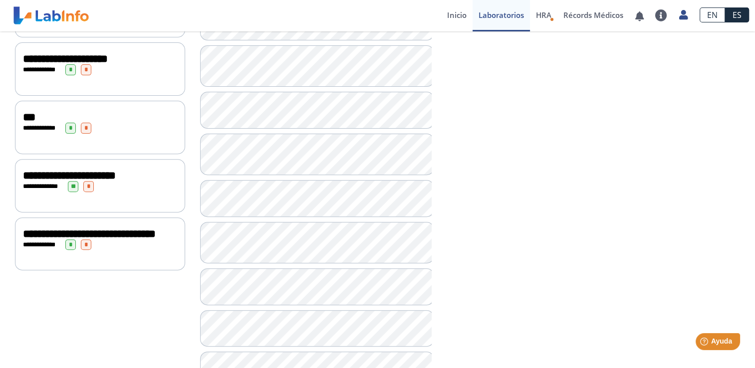
scroll to position [357, 0]
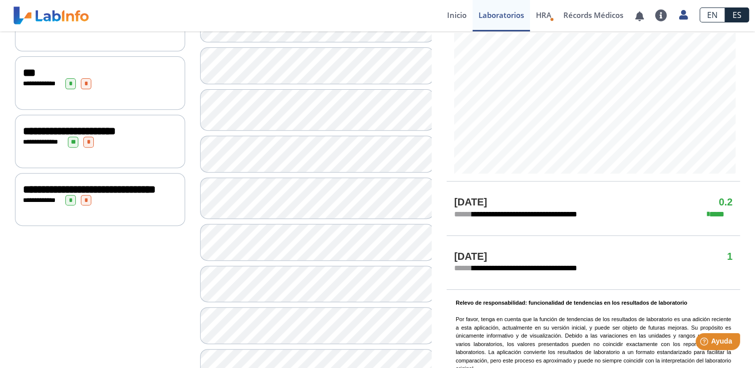
scroll to position [403, 0]
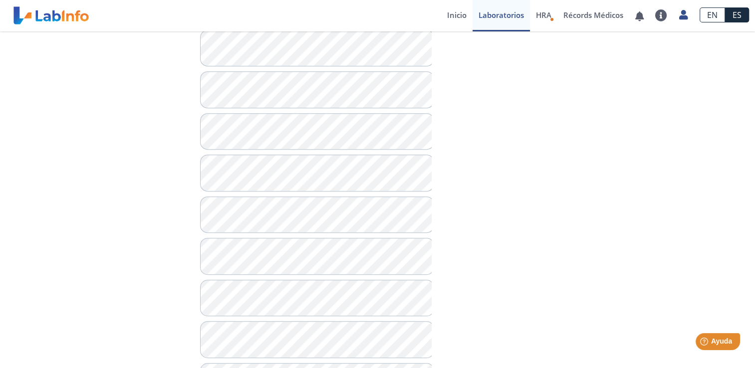
scroll to position [633, 0]
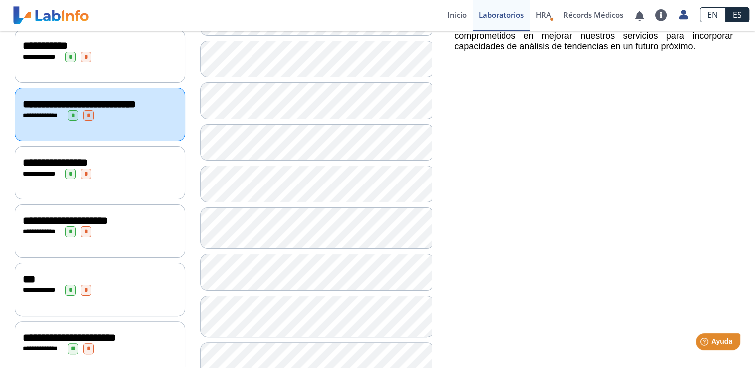
scroll to position [186, 0]
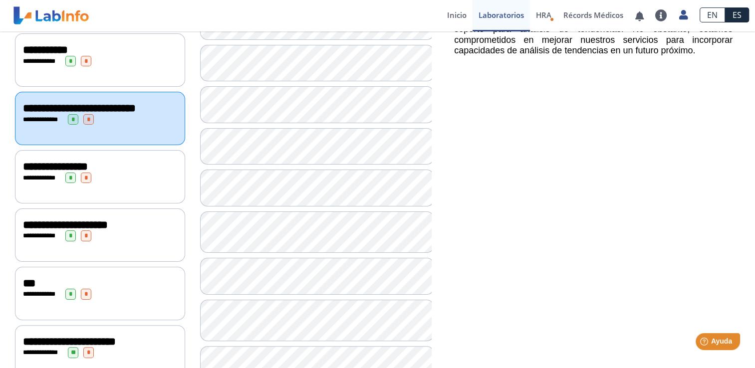
click at [125, 183] on div "**********" at bounding box center [100, 178] width 154 height 10
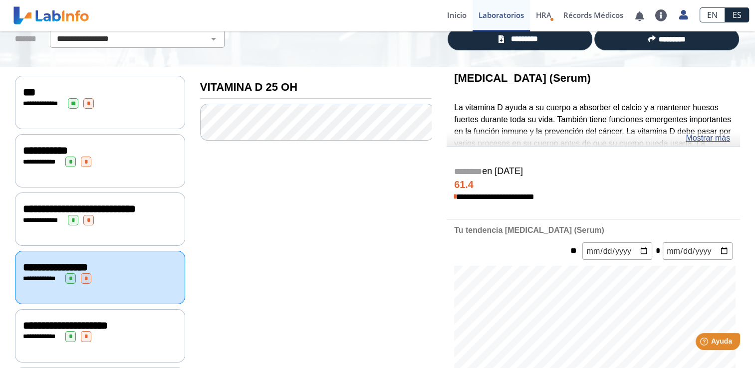
scroll to position [90, 0]
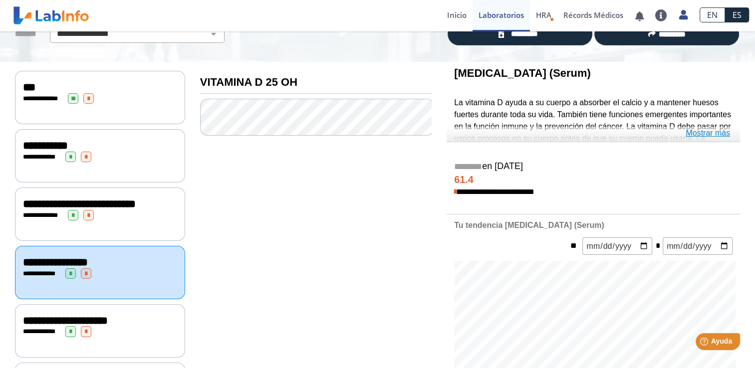
click at [719, 136] on link "Mostrar más" at bounding box center [708, 133] width 44 height 12
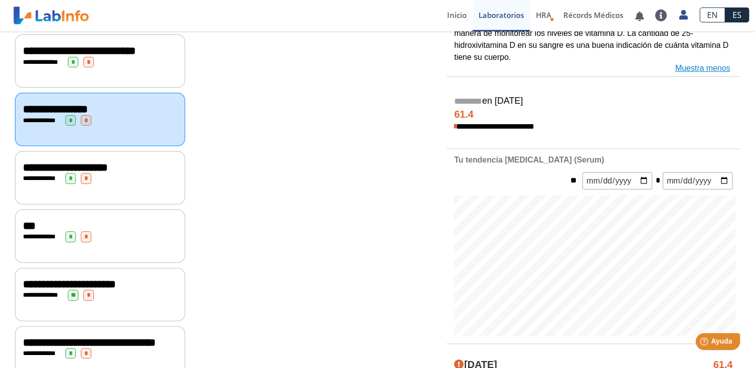
scroll to position [249, 0]
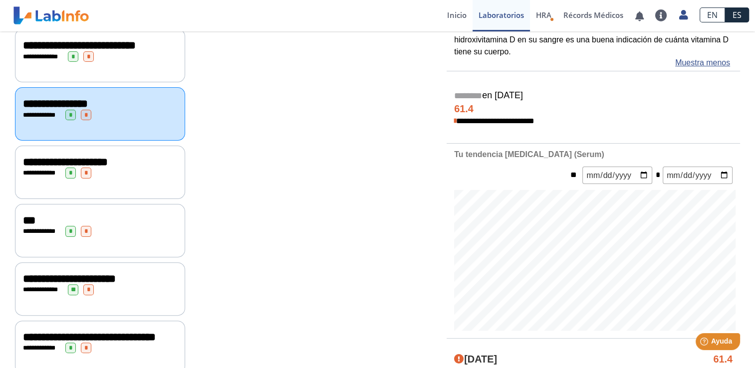
click at [109, 177] on div "**********" at bounding box center [100, 173] width 154 height 10
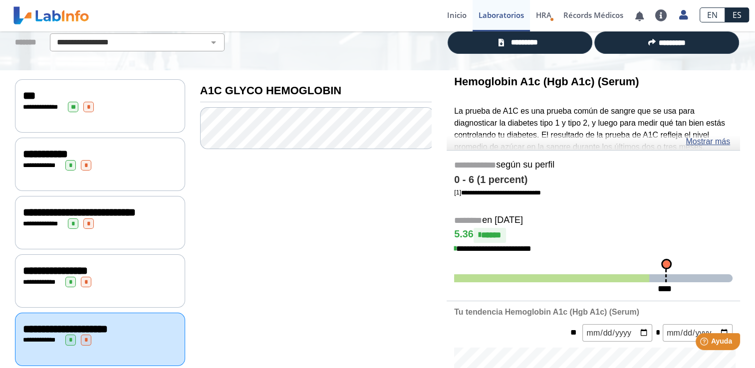
scroll to position [79, 0]
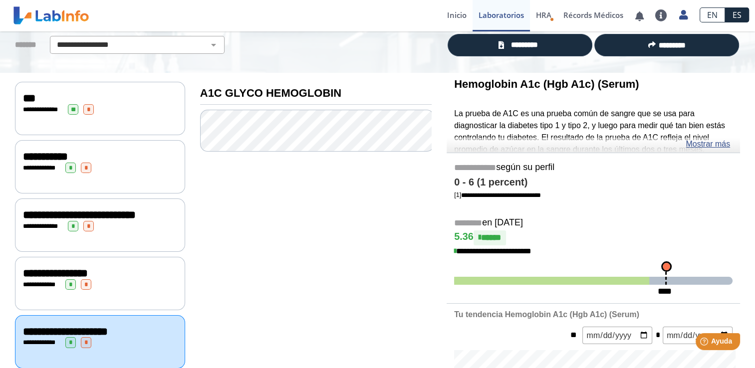
click at [719, 148] on link "Mostrar más" at bounding box center [708, 144] width 44 height 12
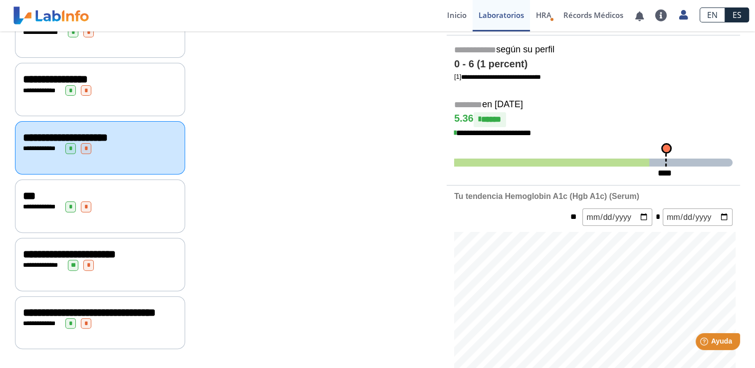
scroll to position [274, 0]
click at [141, 216] on div "**********" at bounding box center [100, 205] width 170 height 53
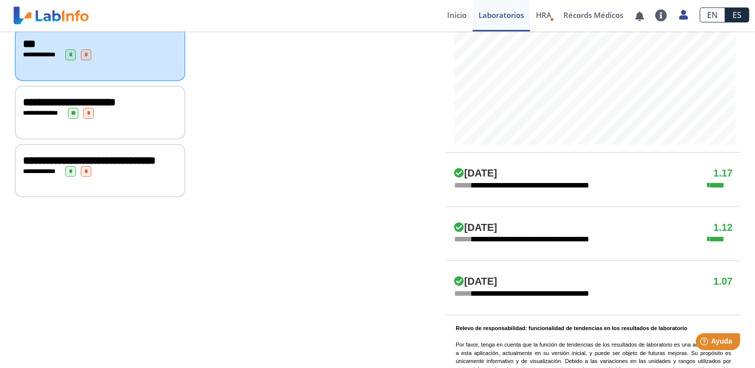
scroll to position [426, 0]
click at [132, 116] on div "**********" at bounding box center [100, 112] width 154 height 10
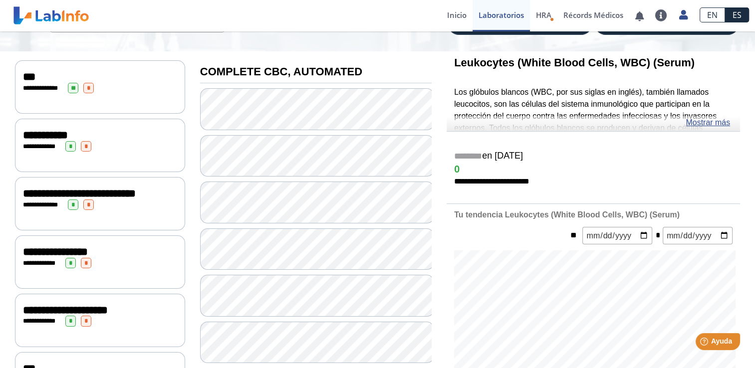
scroll to position [108, 0]
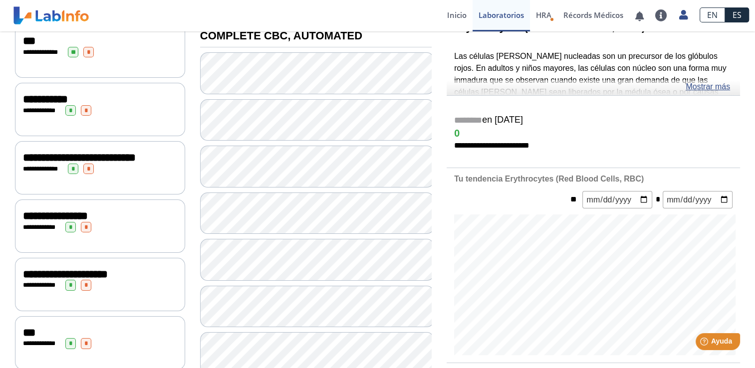
scroll to position [135, 0]
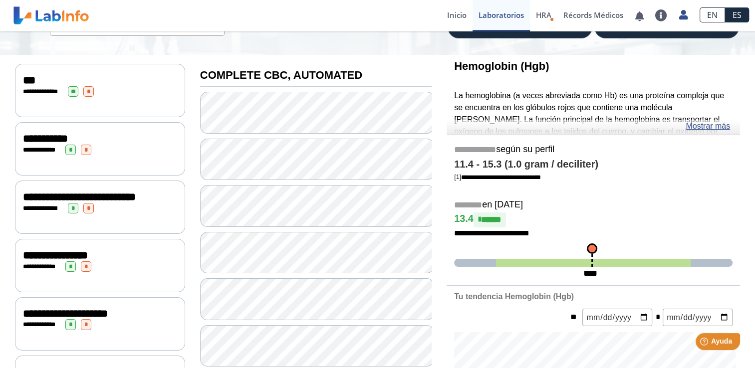
scroll to position [94, 0]
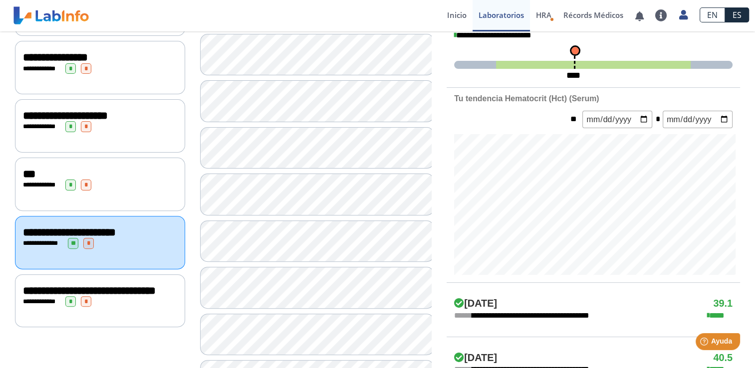
scroll to position [274, 0]
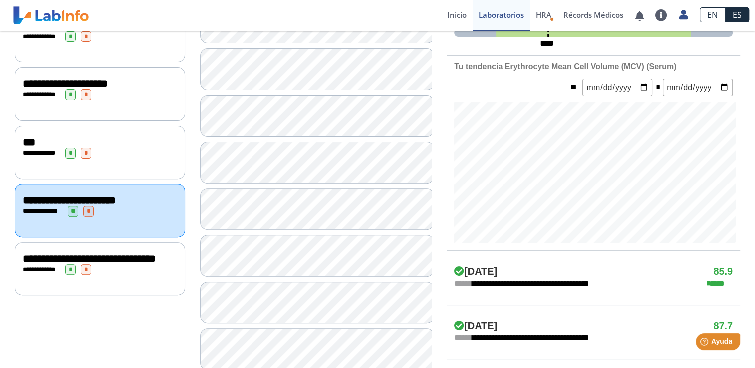
scroll to position [325, 0]
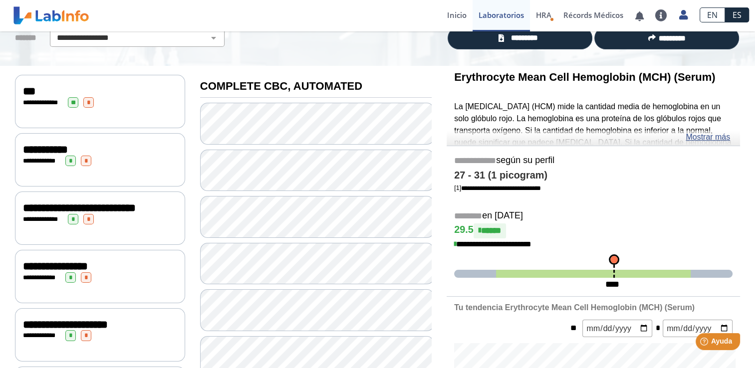
scroll to position [78, 0]
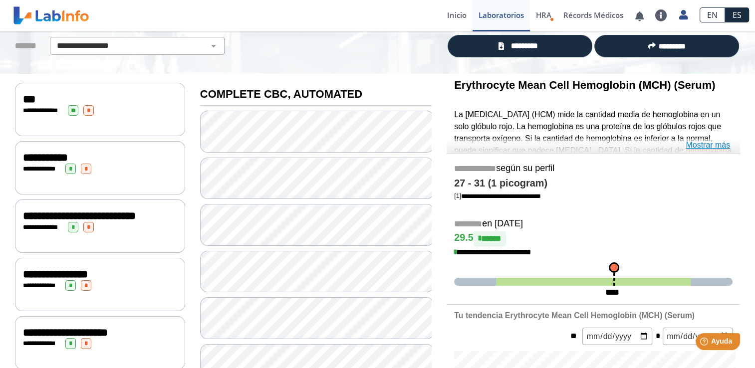
click at [717, 141] on link "Mostrar más" at bounding box center [708, 145] width 44 height 12
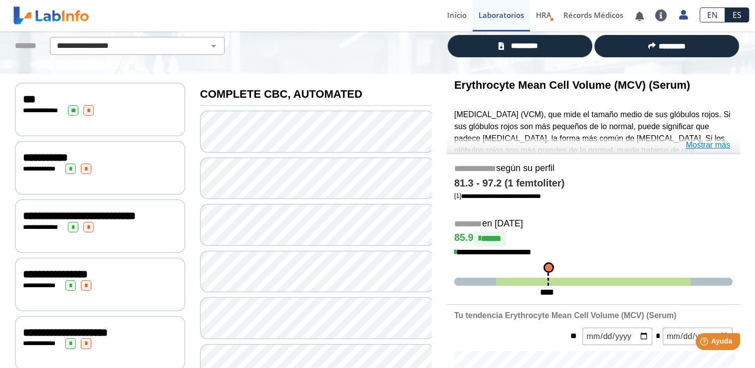
click at [711, 146] on link "Mostrar más" at bounding box center [708, 145] width 44 height 12
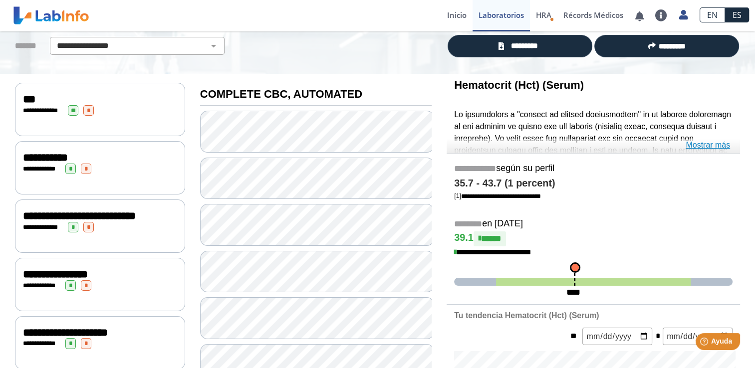
click at [710, 149] on link "Mostrar más" at bounding box center [708, 145] width 44 height 12
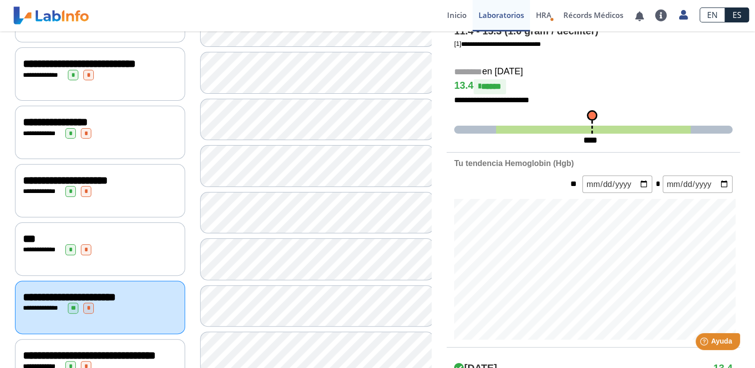
scroll to position [246, 0]
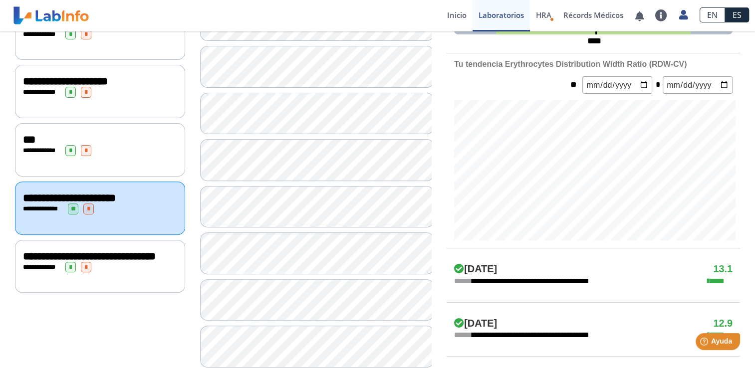
scroll to position [330, 0]
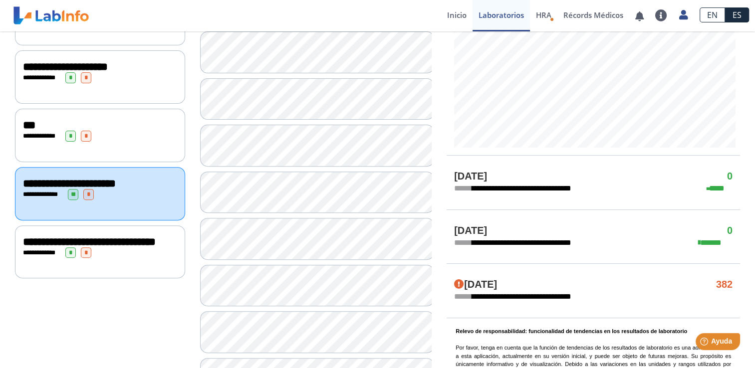
scroll to position [345, 0]
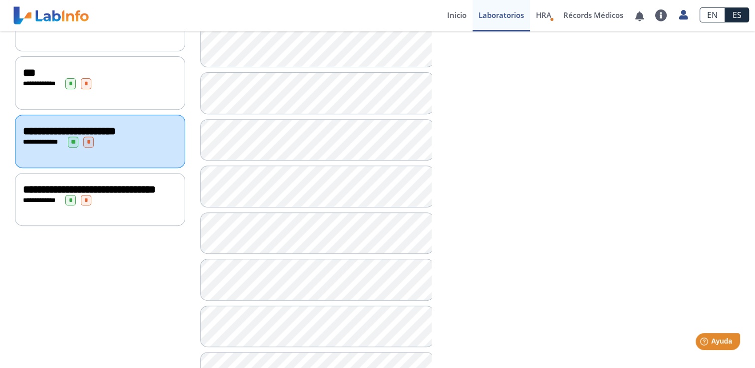
scroll to position [397, 0]
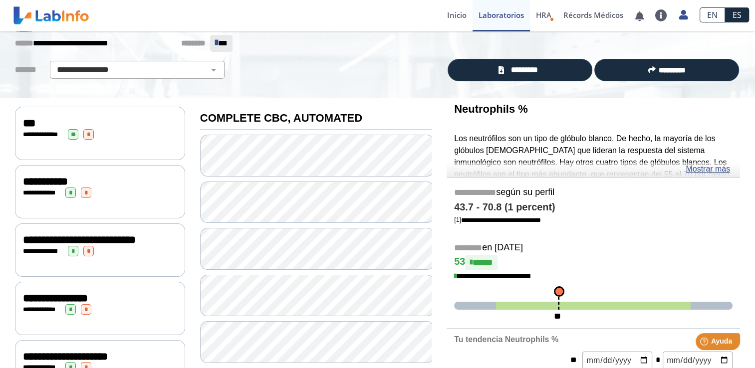
scroll to position [54, 0]
click at [715, 171] on link "Mostrar más" at bounding box center [708, 169] width 44 height 12
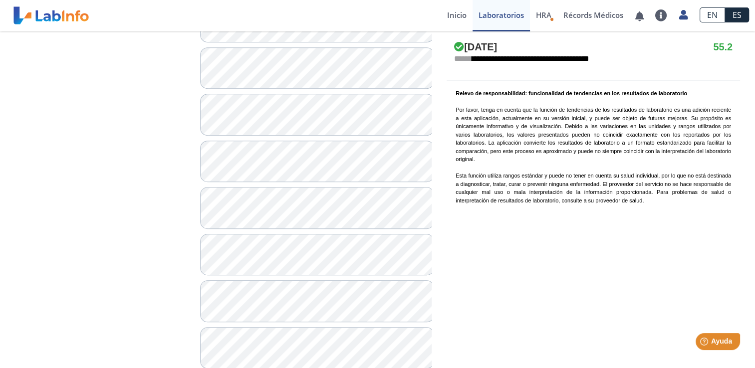
scroll to position [775, 0]
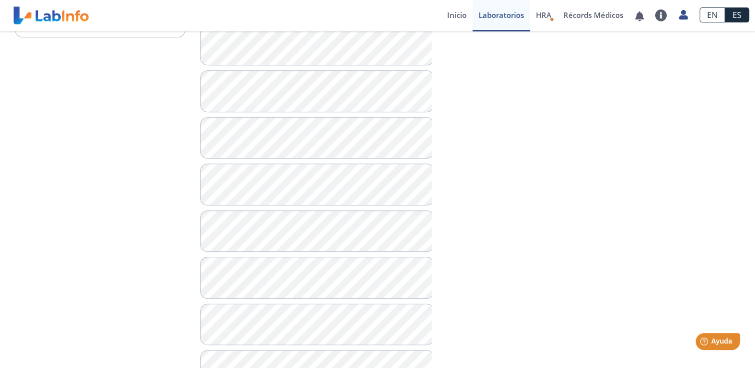
scroll to position [775, 0]
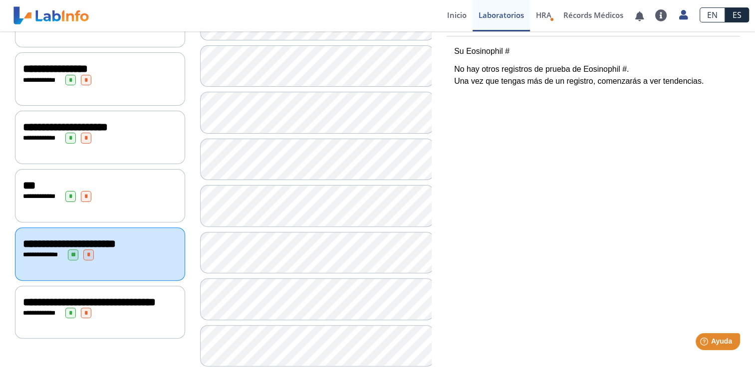
scroll to position [285, 0]
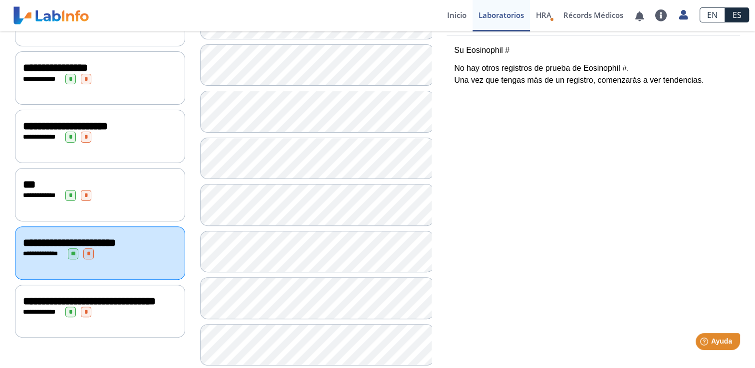
click at [129, 308] on div "**********" at bounding box center [100, 302] width 154 height 12
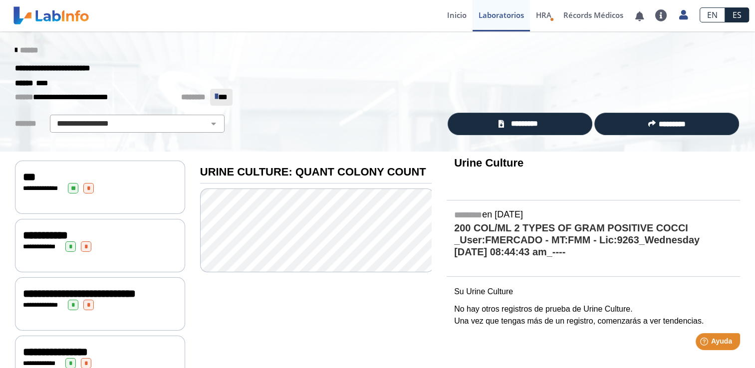
click at [718, 262] on div "******** en [DATE] 200 COL/ML 2 TYPES OF GRAM POSITIVE COCCI _User:FMERCADO - M…" at bounding box center [594, 238] width 294 height 60
click at [15, 50] on icon at bounding box center [16, 50] width 2 height 8
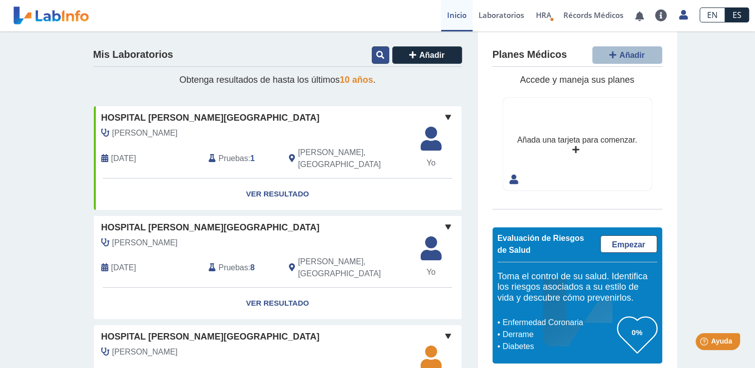
click at [378, 55] on icon at bounding box center [380, 55] width 8 height 8
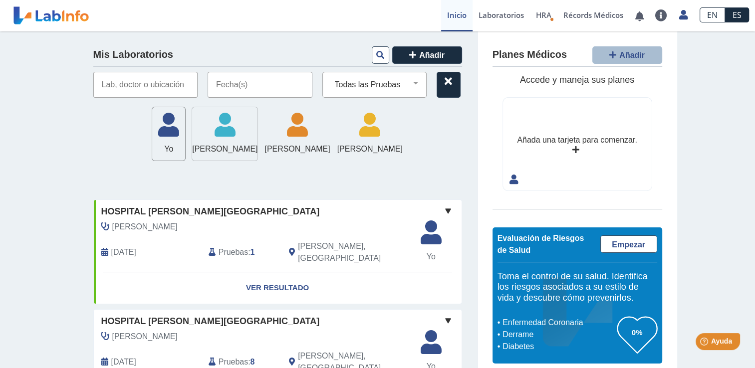
click at [192, 150] on span "[PERSON_NAME]" at bounding box center [224, 149] width 65 height 12
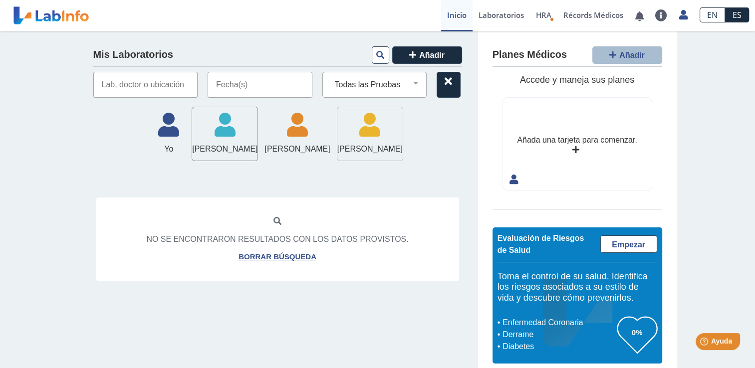
click at [395, 137] on icon at bounding box center [369, 128] width 65 height 30
click at [400, 150] on span "[PERSON_NAME]" at bounding box center [369, 149] width 65 height 12
click at [296, 140] on icon at bounding box center [297, 128] width 65 height 30
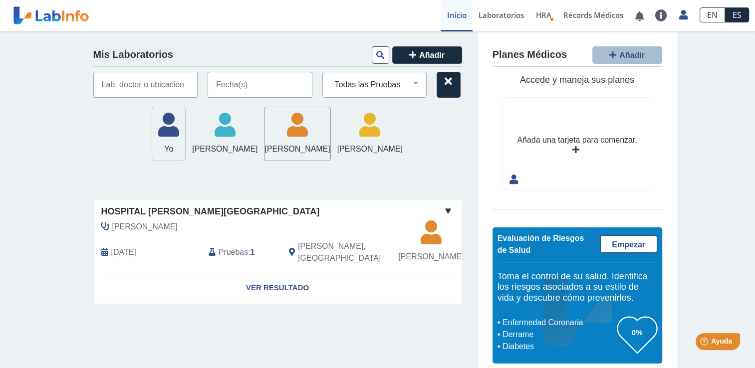
click at [152, 141] on icon at bounding box center [168, 128] width 33 height 30
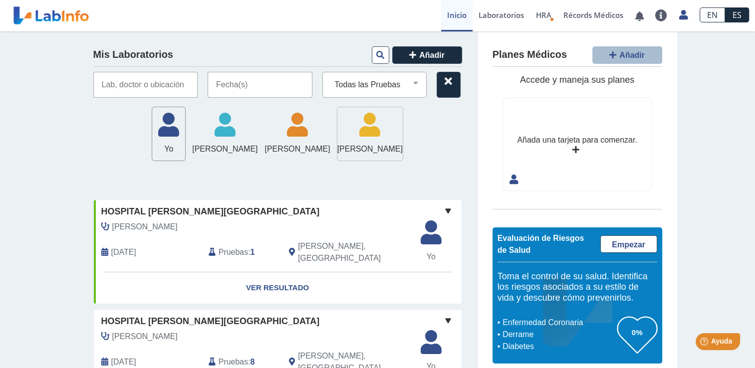
click at [390, 140] on icon at bounding box center [369, 128] width 65 height 30
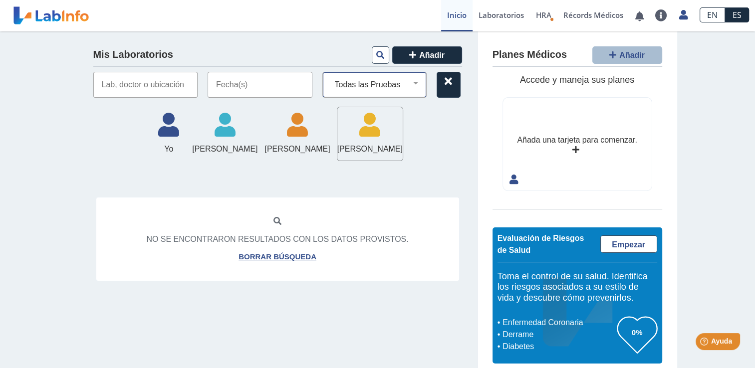
click at [409, 79] on select "Todas las Pruebas a1c glyco hemoglobin cbc cbc with diff: automated cmp complet…" at bounding box center [379, 84] width 96 height 13
click at [331, 78] on select "Todas las Pruebas a1c glyco hemoglobin cbc cbc with diff: automated cmp complet…" at bounding box center [379, 84] width 96 height 13
click at [403, 125] on icon at bounding box center [369, 128] width 65 height 30
click at [395, 146] on span "[PERSON_NAME]" at bounding box center [369, 149] width 65 height 12
click at [445, 85] on icon at bounding box center [448, 81] width 7 height 8
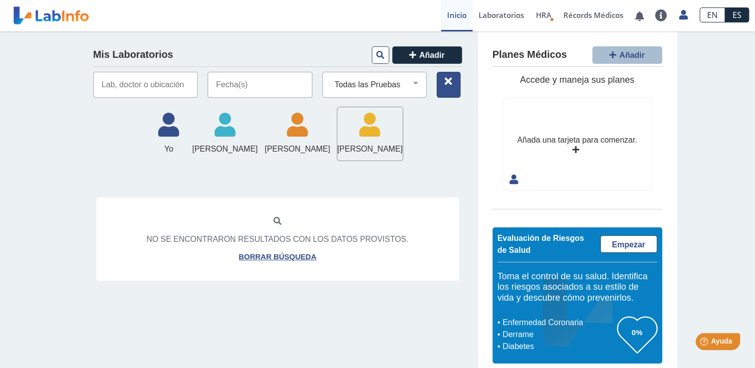
select select
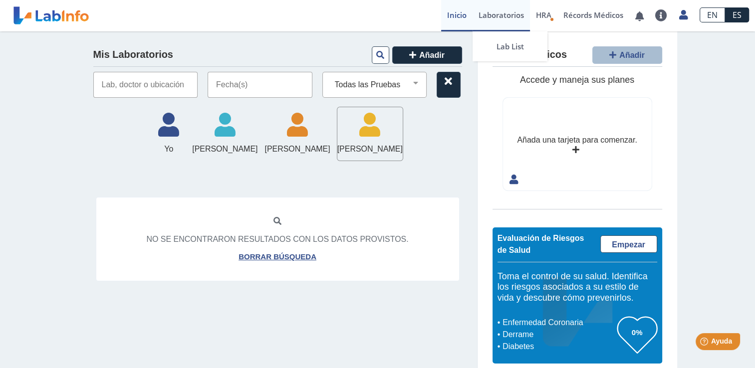
click at [504, 18] on link "Laboratorios" at bounding box center [501, 15] width 57 height 31
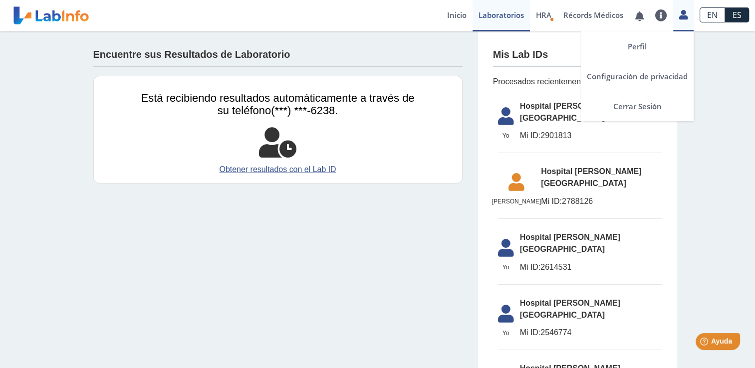
click at [683, 16] on icon at bounding box center [683, 14] width 8 height 7
click at [657, 103] on link "Cerrar Sesión" at bounding box center [637, 106] width 113 height 30
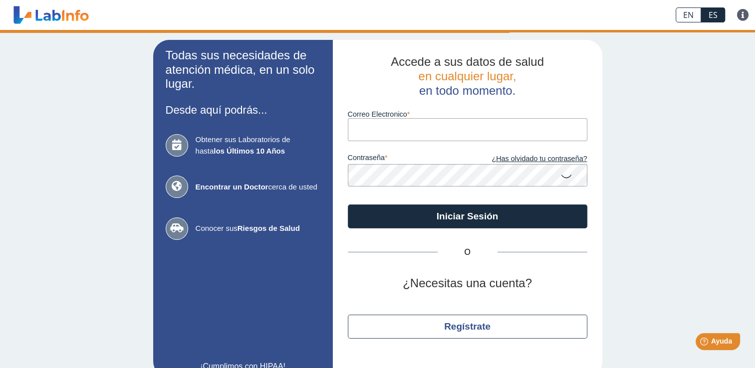
type input "[EMAIL_ADDRESS][DOMAIN_NAME]"
